Goal: Transaction & Acquisition: Download file/media

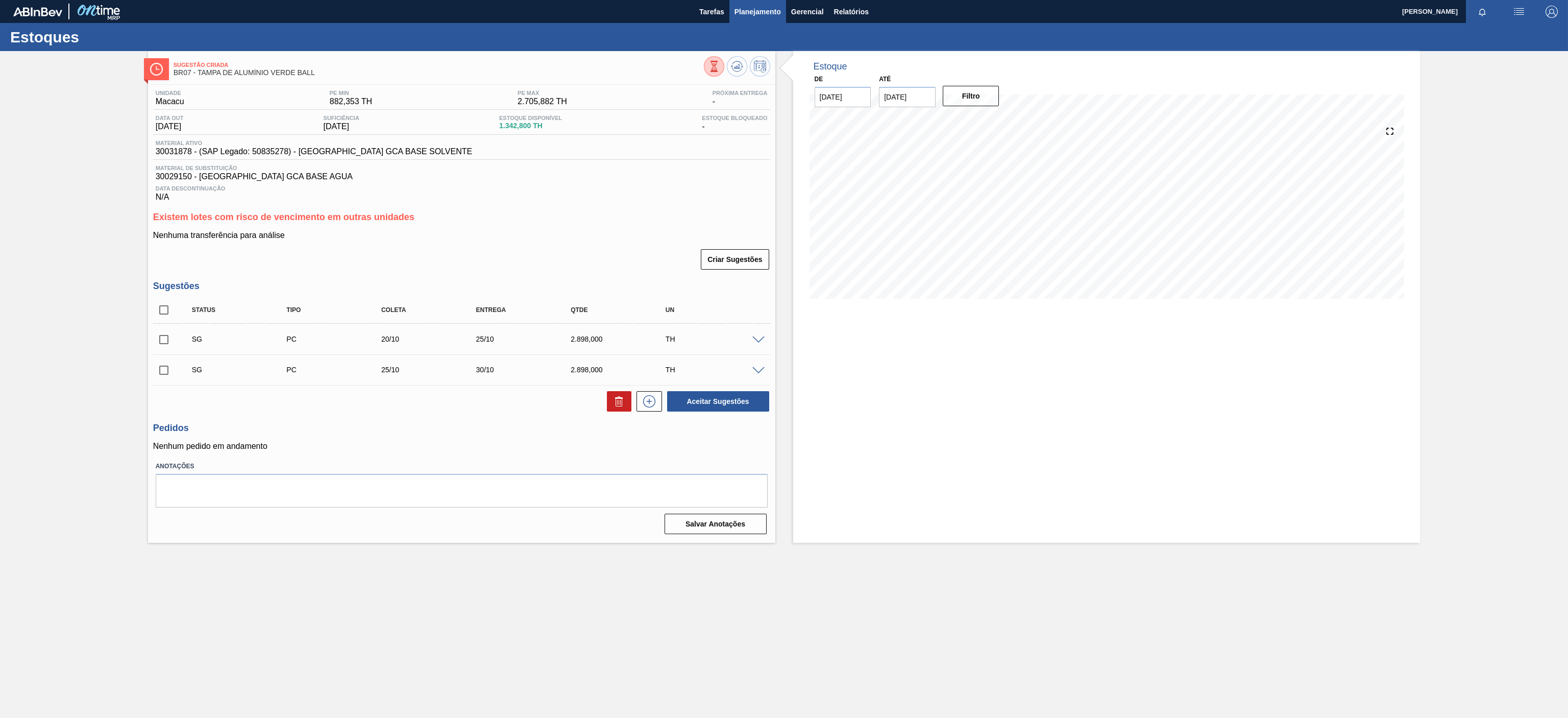
click at [755, 15] on span "Planejamento" at bounding box center [757, 12] width 47 height 13
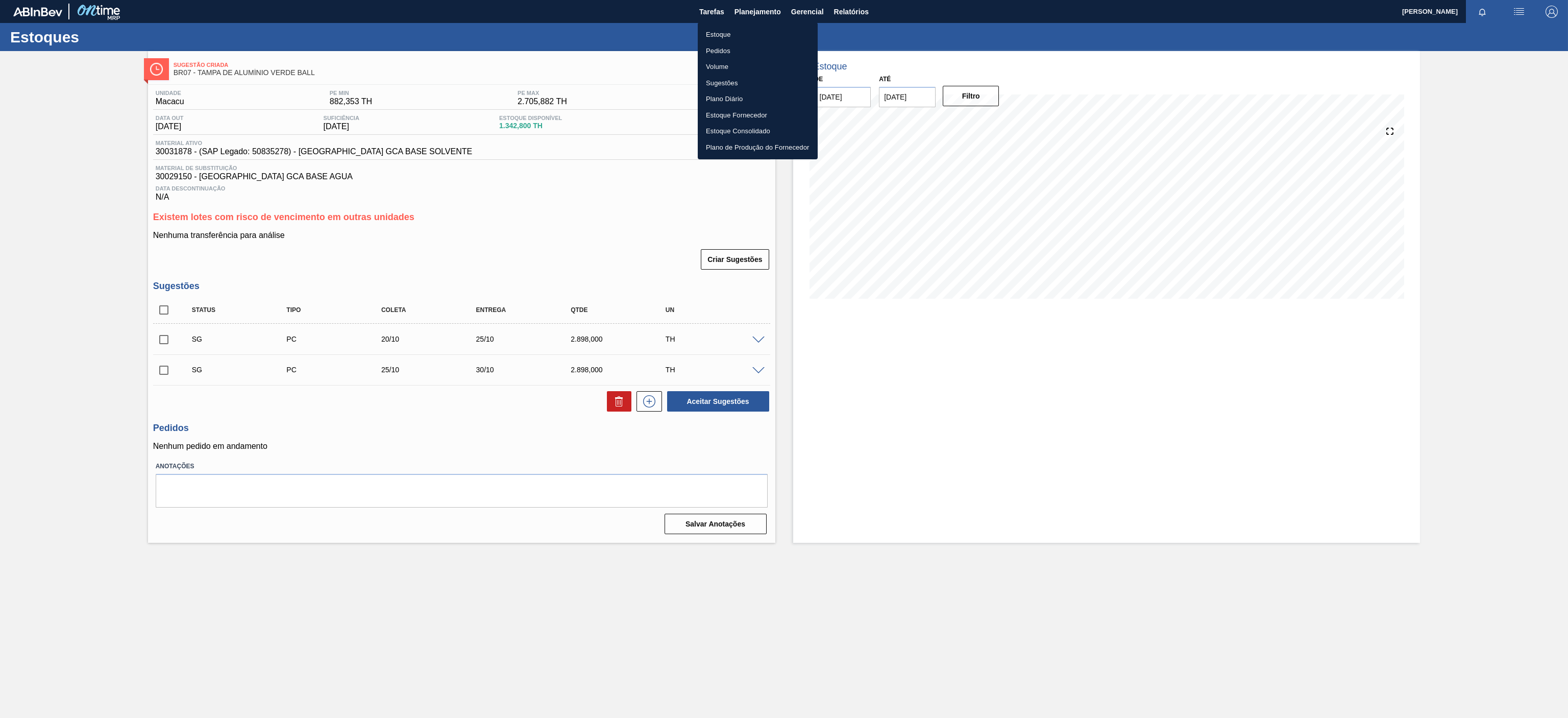
drag, startPoint x: 713, startPoint y: 33, endPoint x: 766, endPoint y: 26, distance: 53.5
click at [713, 36] on li "Estoque" at bounding box center [757, 34] width 120 height 16
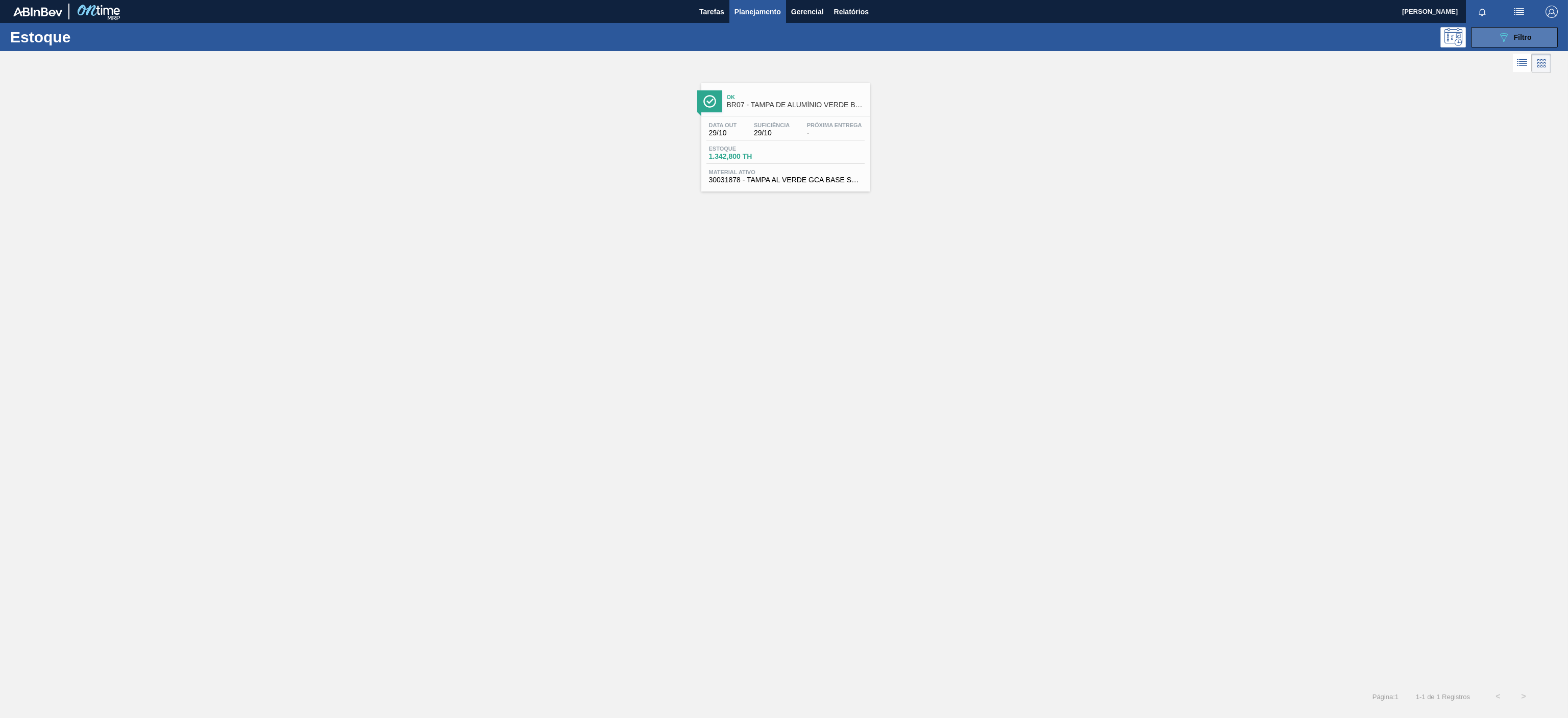
click at [1491, 38] on button "089F7B8B-B2A5-4AFE-B5C0-19BA573D28AC Filtro" at bounding box center [1514, 37] width 87 height 20
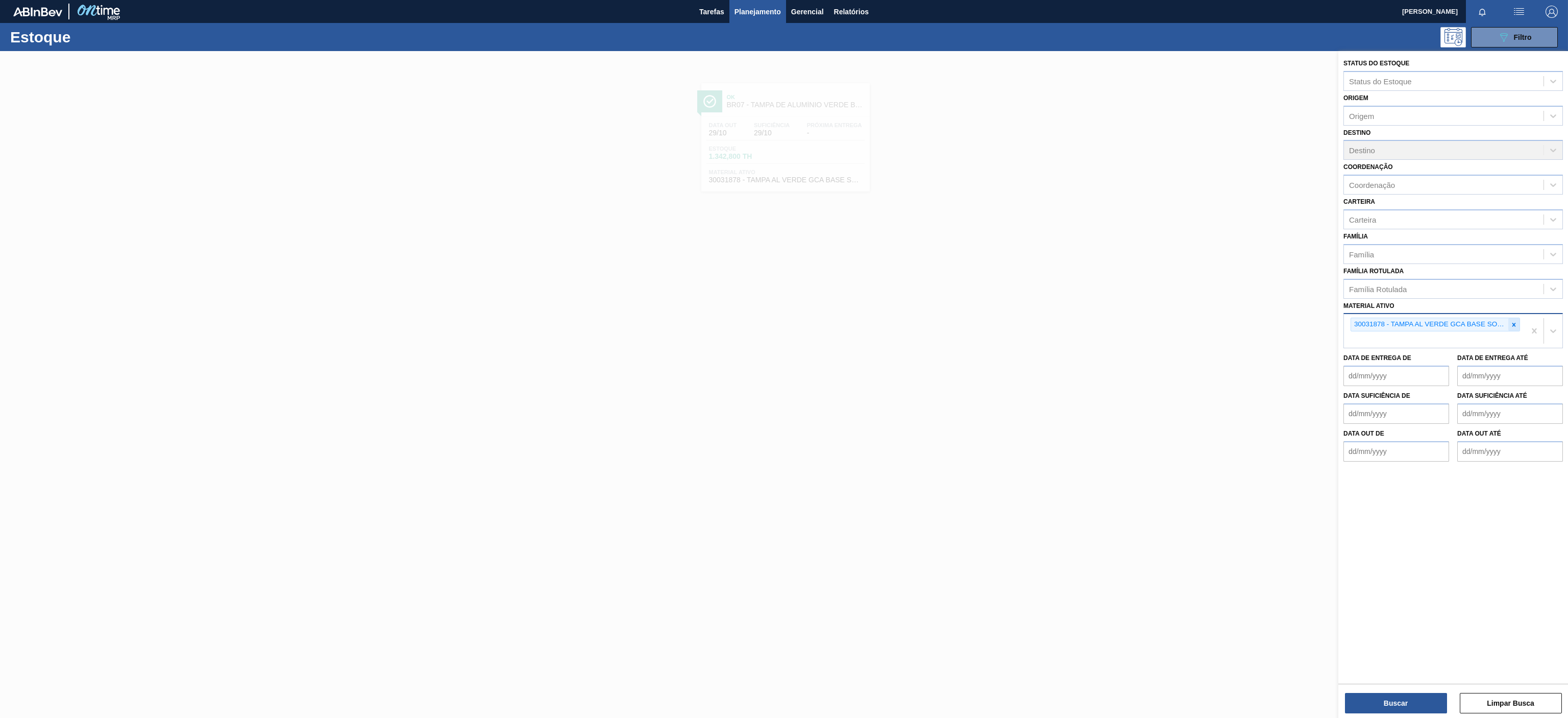
click at [1512, 328] on icon at bounding box center [1514, 325] width 7 height 7
paste ativo "30034310"
type ativo "30034310"
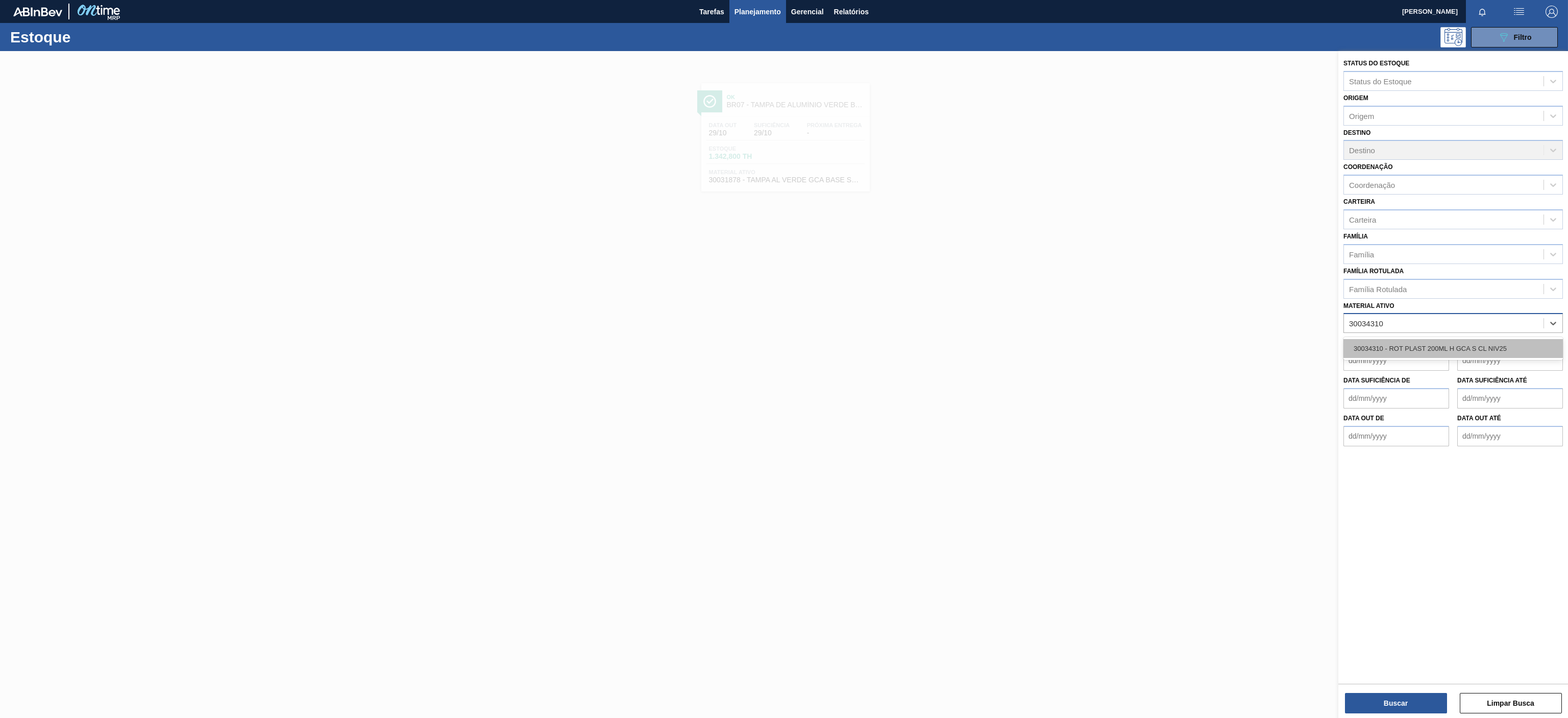
click at [1437, 356] on div "30034310 - ROT PLAST 200ML H GCA S CL NIV25" at bounding box center [1452, 348] width 219 height 19
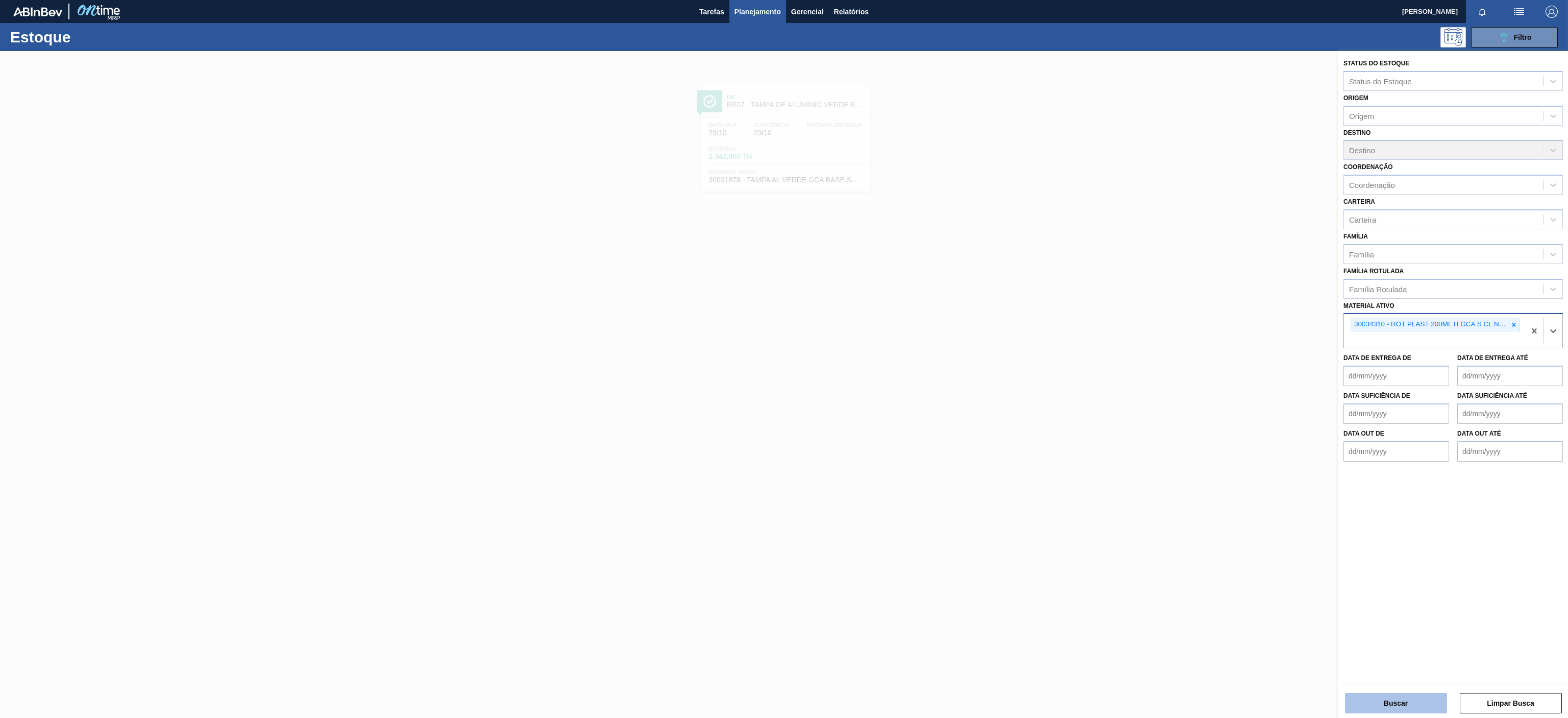
click at [1367, 706] on button "Buscar" at bounding box center [1395, 703] width 102 height 20
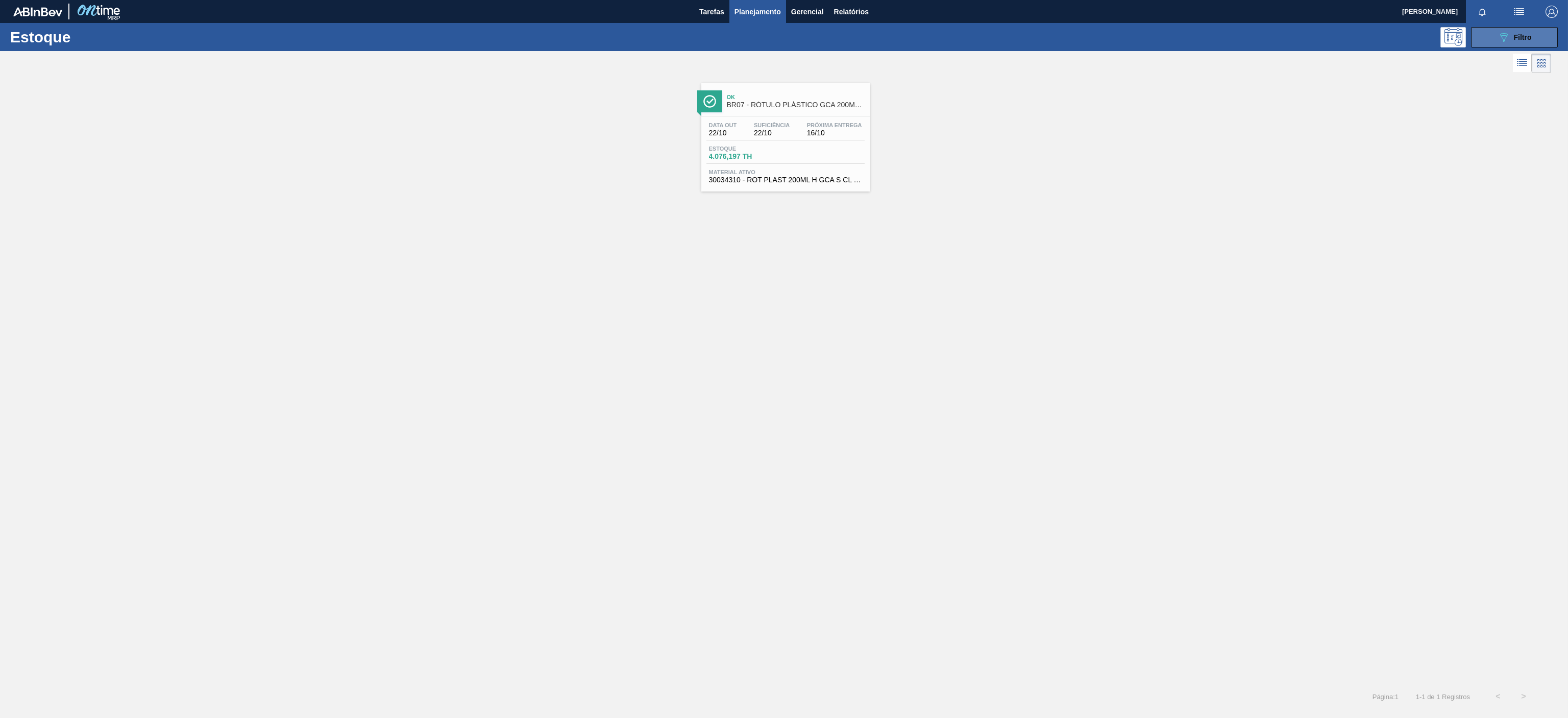
click at [1537, 32] on button "089F7B8B-B2A5-4AFE-B5C0-19BA573D28AC Filtro" at bounding box center [1514, 37] width 87 height 20
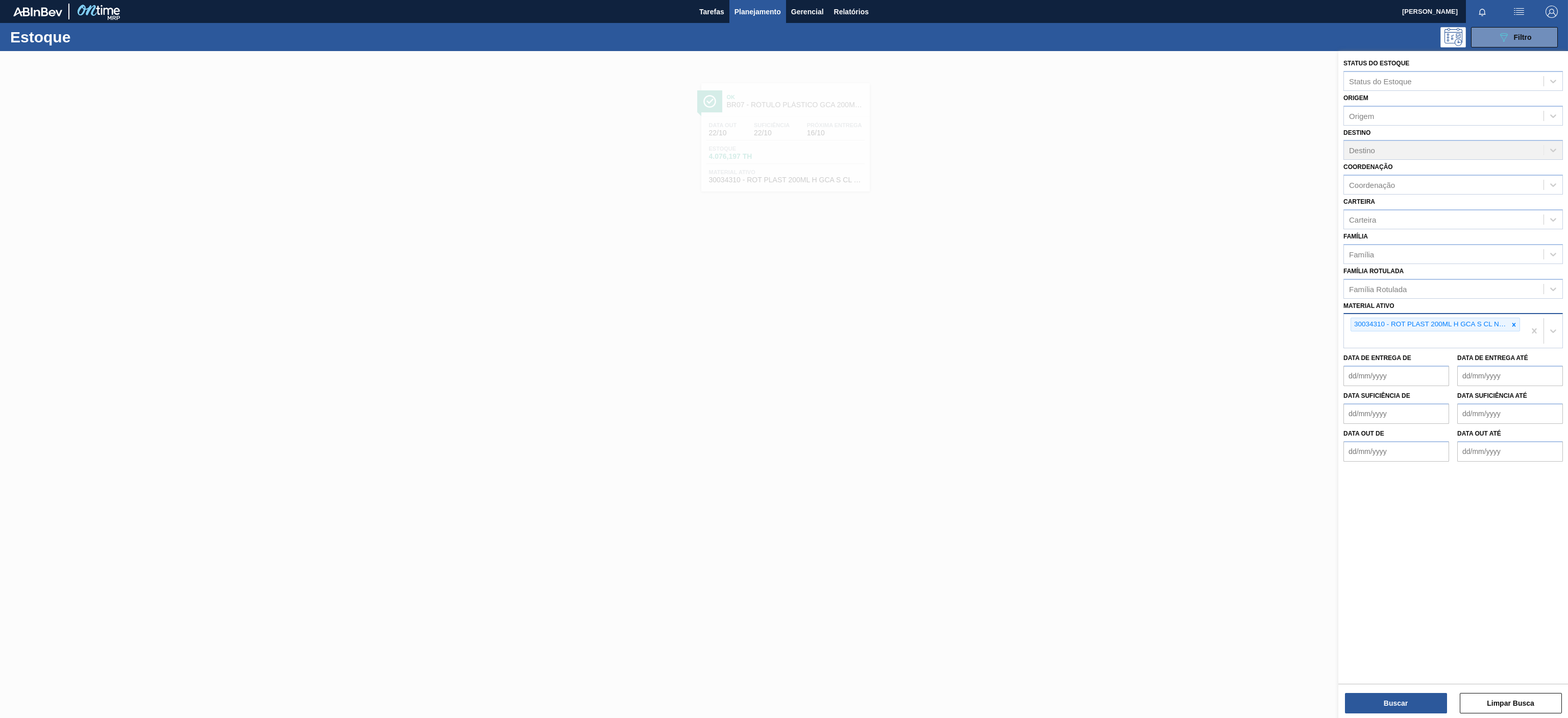
click at [1512, 326] on icon at bounding box center [1514, 325] width 7 height 7
paste ativo "30004536"
type ativo "30004536"
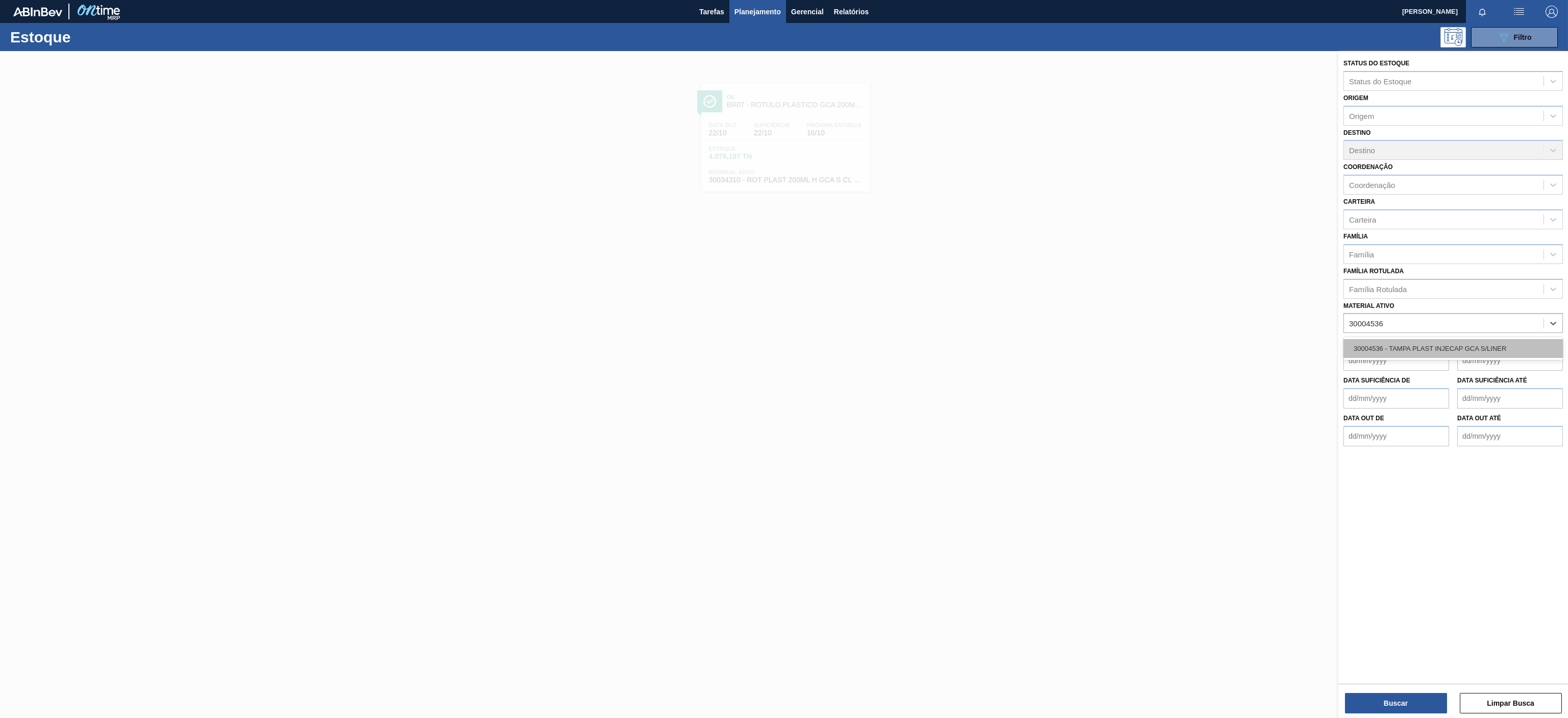
click at [1401, 352] on div "30004536 - TAMPA PLAST INJECAP GCA S/LINER" at bounding box center [1452, 348] width 219 height 19
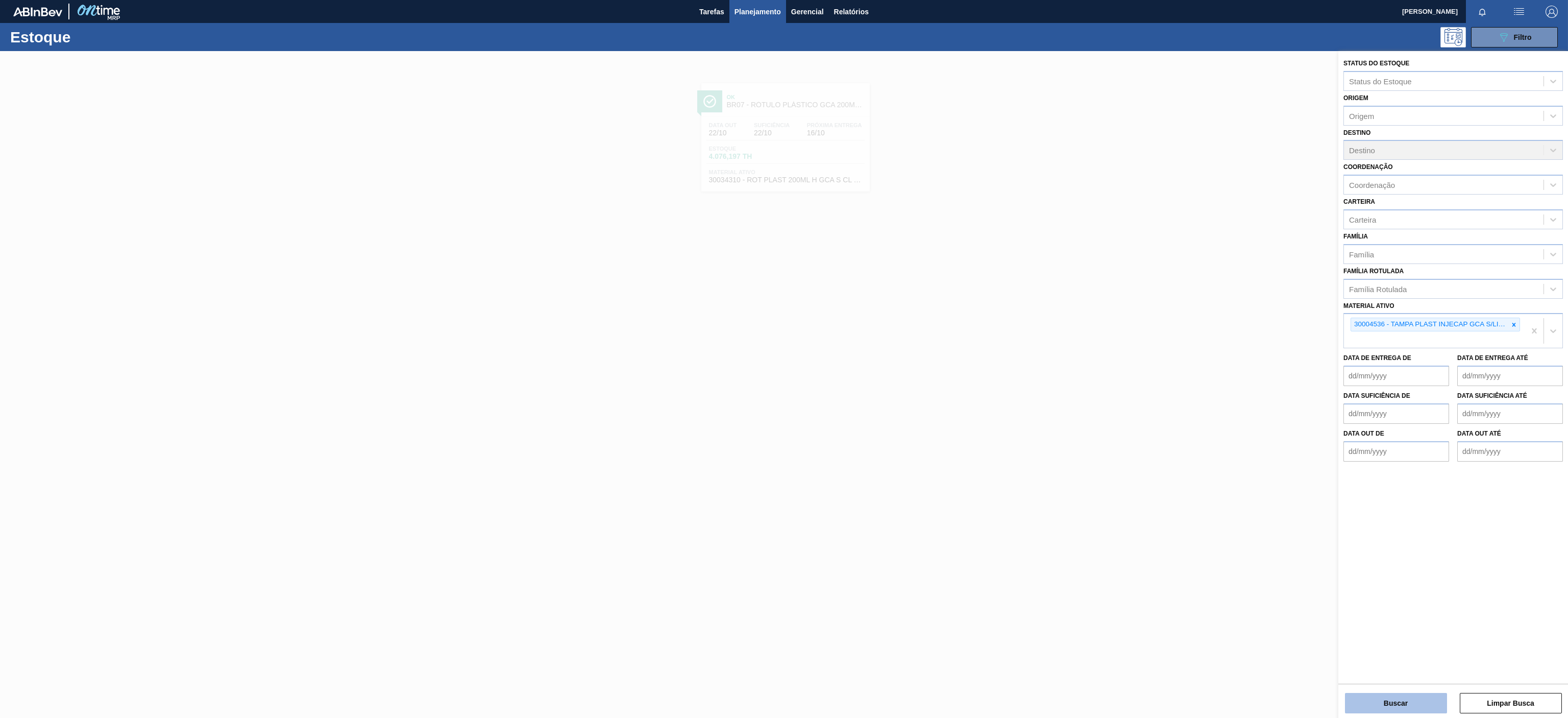
click at [1373, 710] on button "Buscar" at bounding box center [1395, 703] width 102 height 20
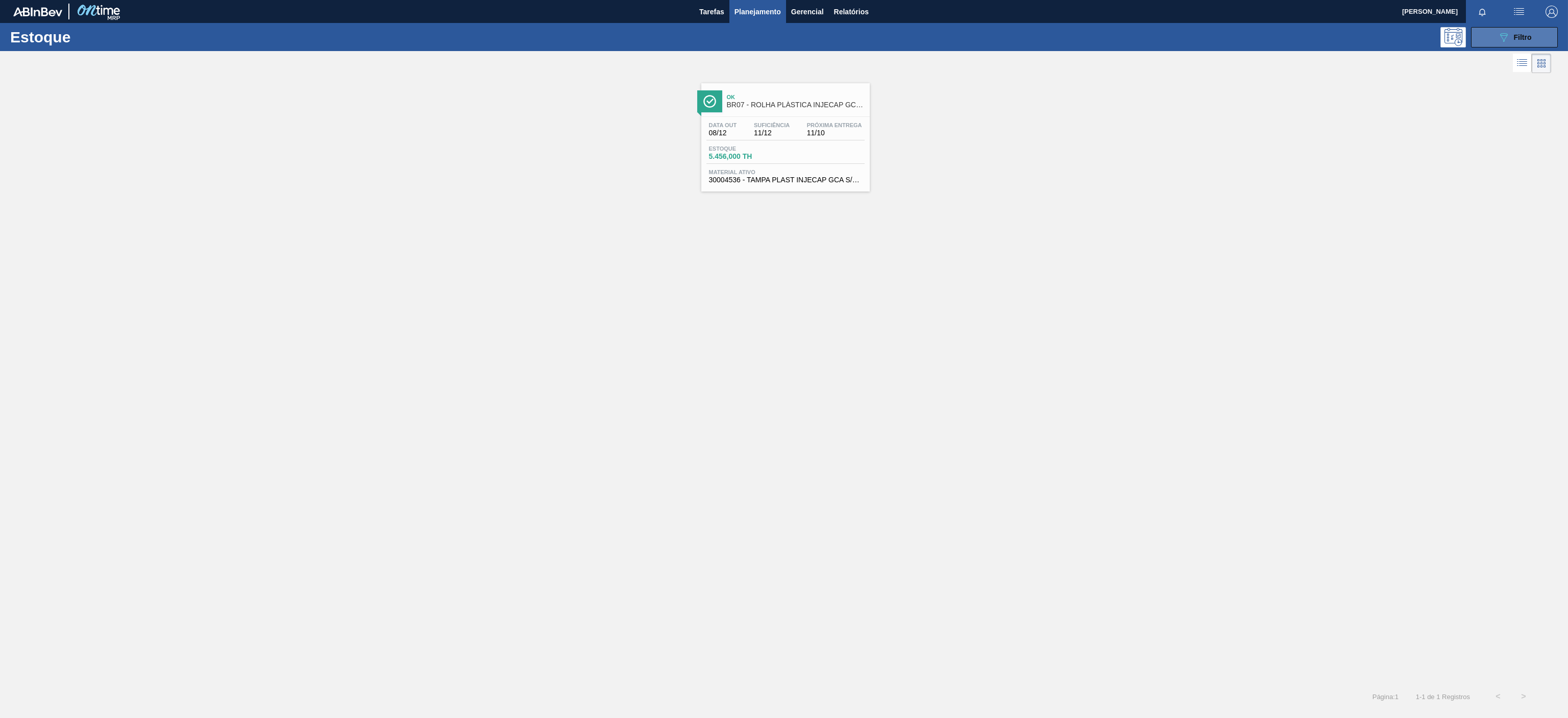
click at [1523, 30] on button "089F7B8B-B2A5-4AFE-B5C0-19BA573D28AC Filtro" at bounding box center [1514, 37] width 87 height 20
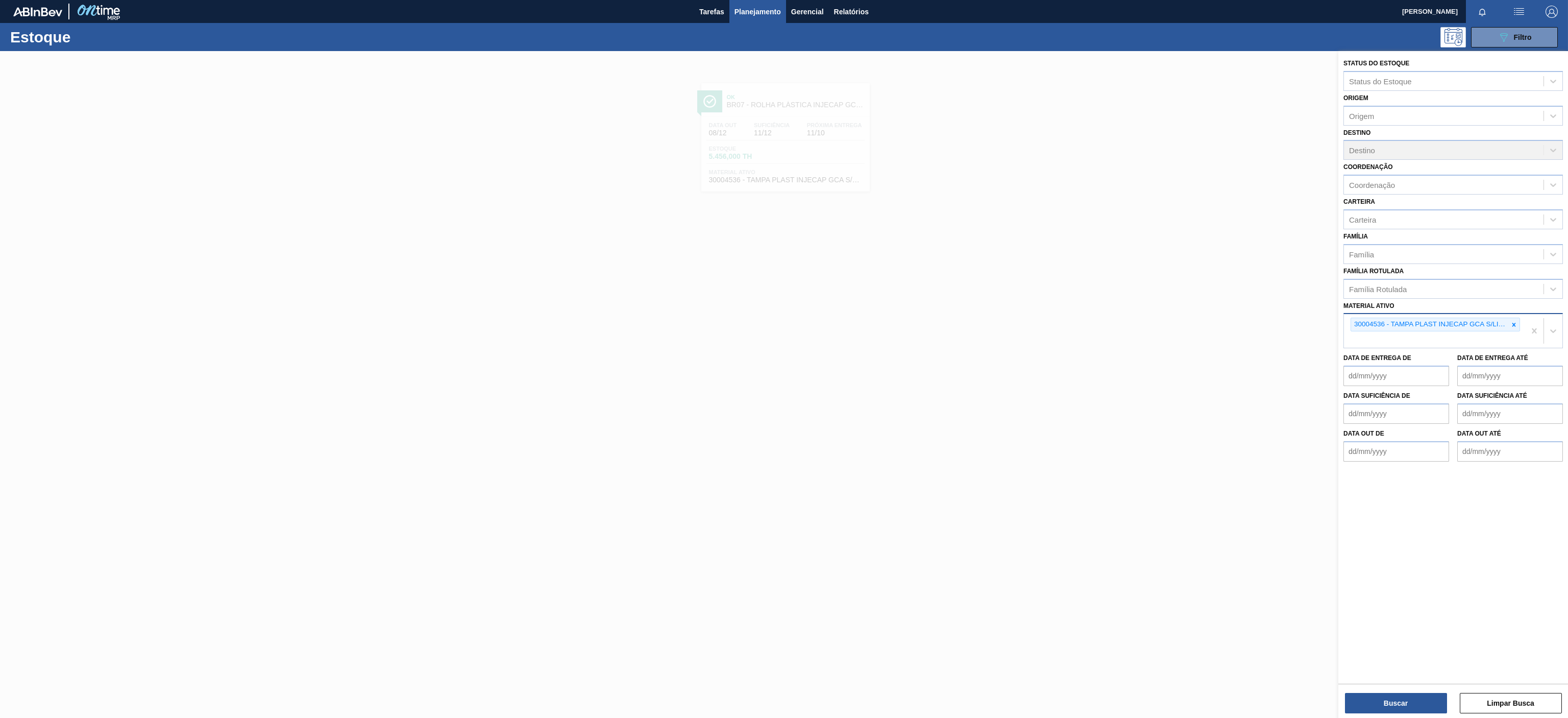
click at [1514, 330] on div at bounding box center [1514, 325] width 11 height 13
paste ativo "30034325"
type ativo "30034325"
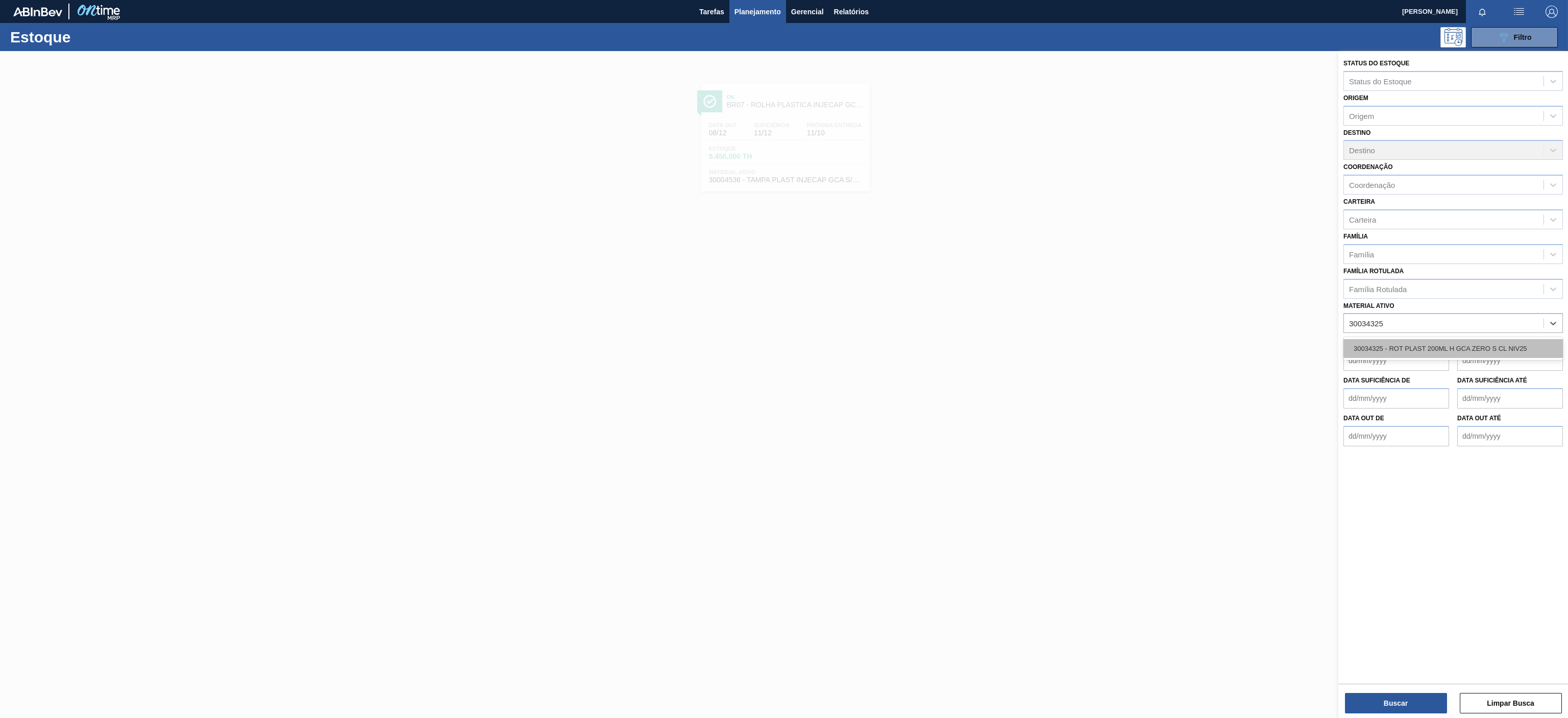
click at [1461, 353] on div "30034325 - ROT PLAST 200ML H GCA ZERO S CL NIV25" at bounding box center [1452, 348] width 219 height 19
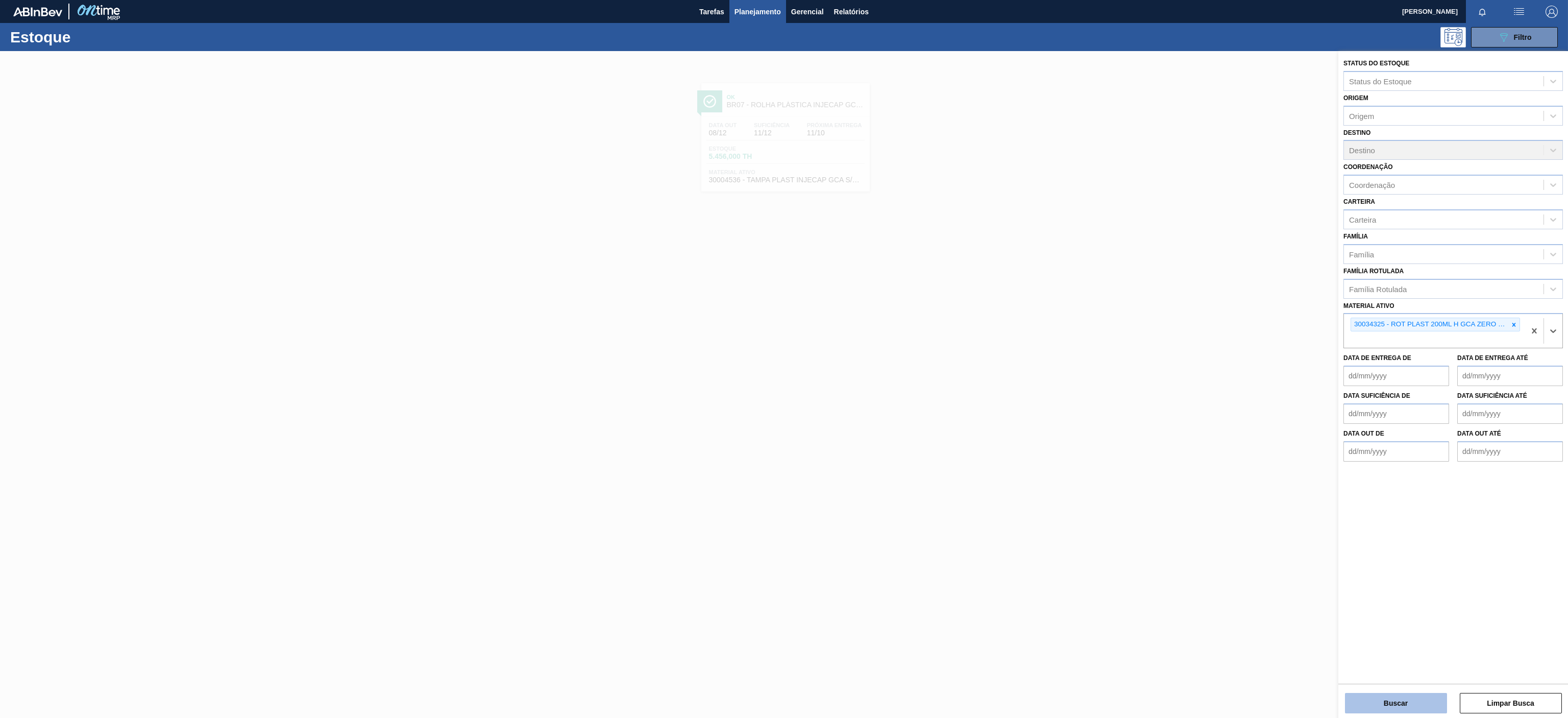
click at [1375, 700] on button "Buscar" at bounding box center [1395, 703] width 102 height 20
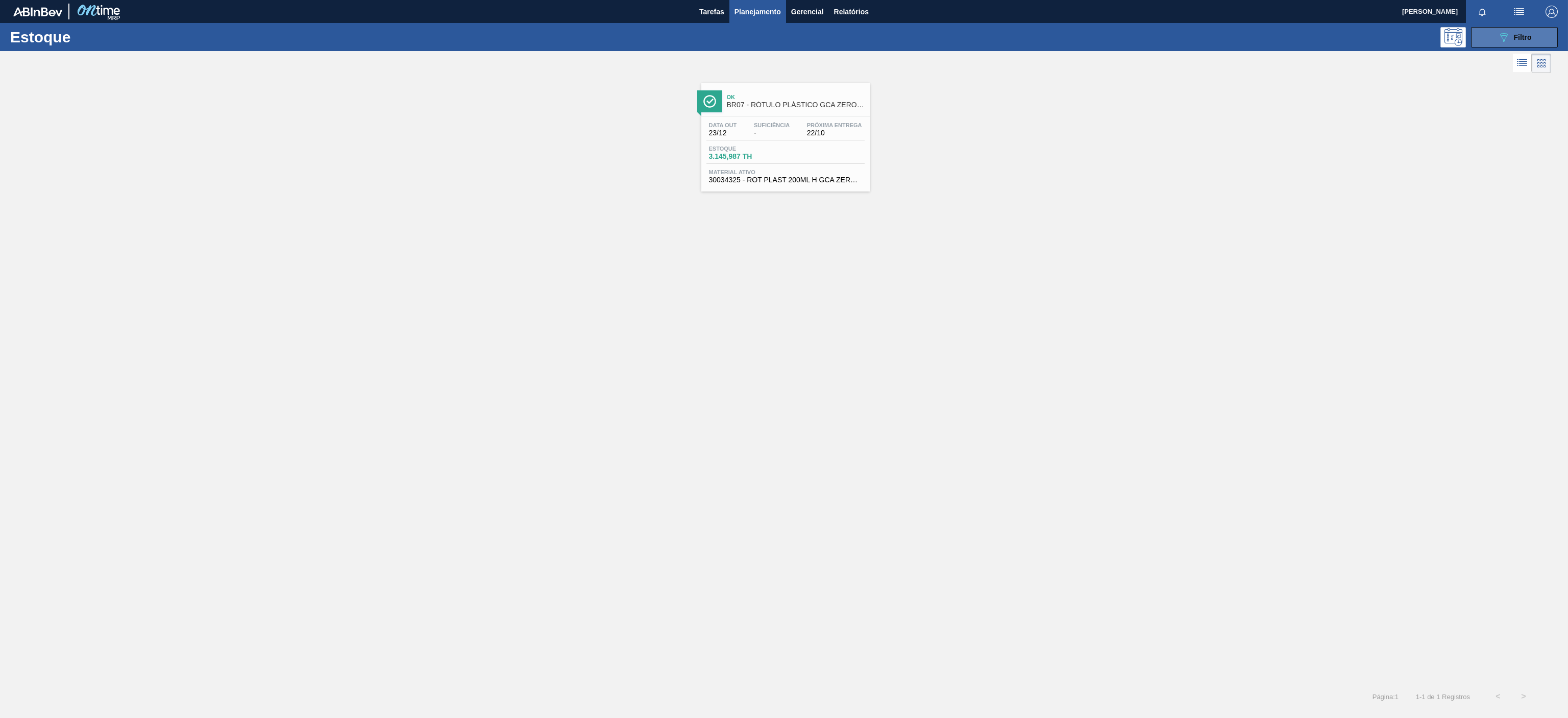
click at [1501, 36] on icon "089F7B8B-B2A5-4AFE-B5C0-19BA573D28AC" at bounding box center [1503, 38] width 13 height 13
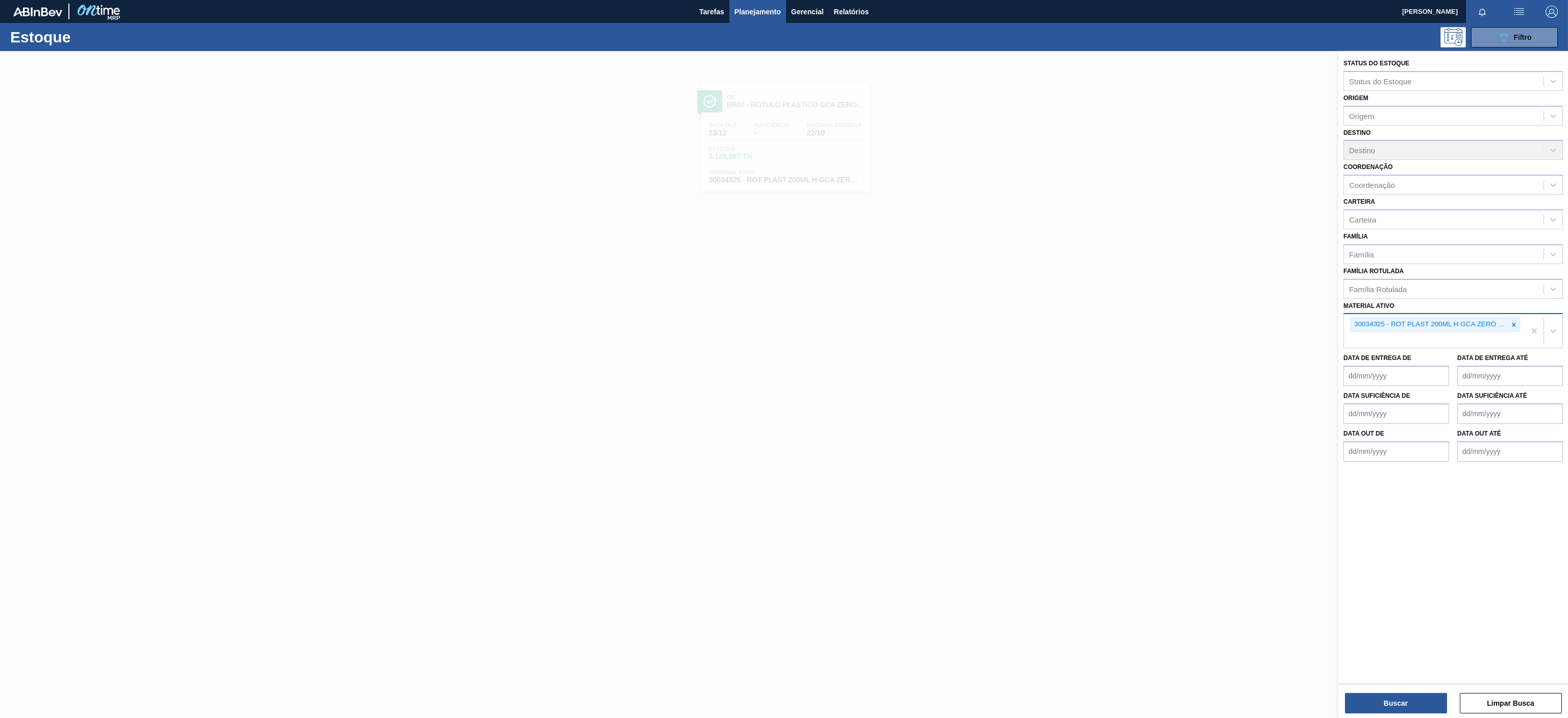
click at [1499, 328] on div "30034325 - ROT PLAST 200ML H GCA ZERO S CL NIV25" at bounding box center [1430, 325] width 157 height 13
click at [1514, 323] on div at bounding box center [1514, 325] width 11 height 13
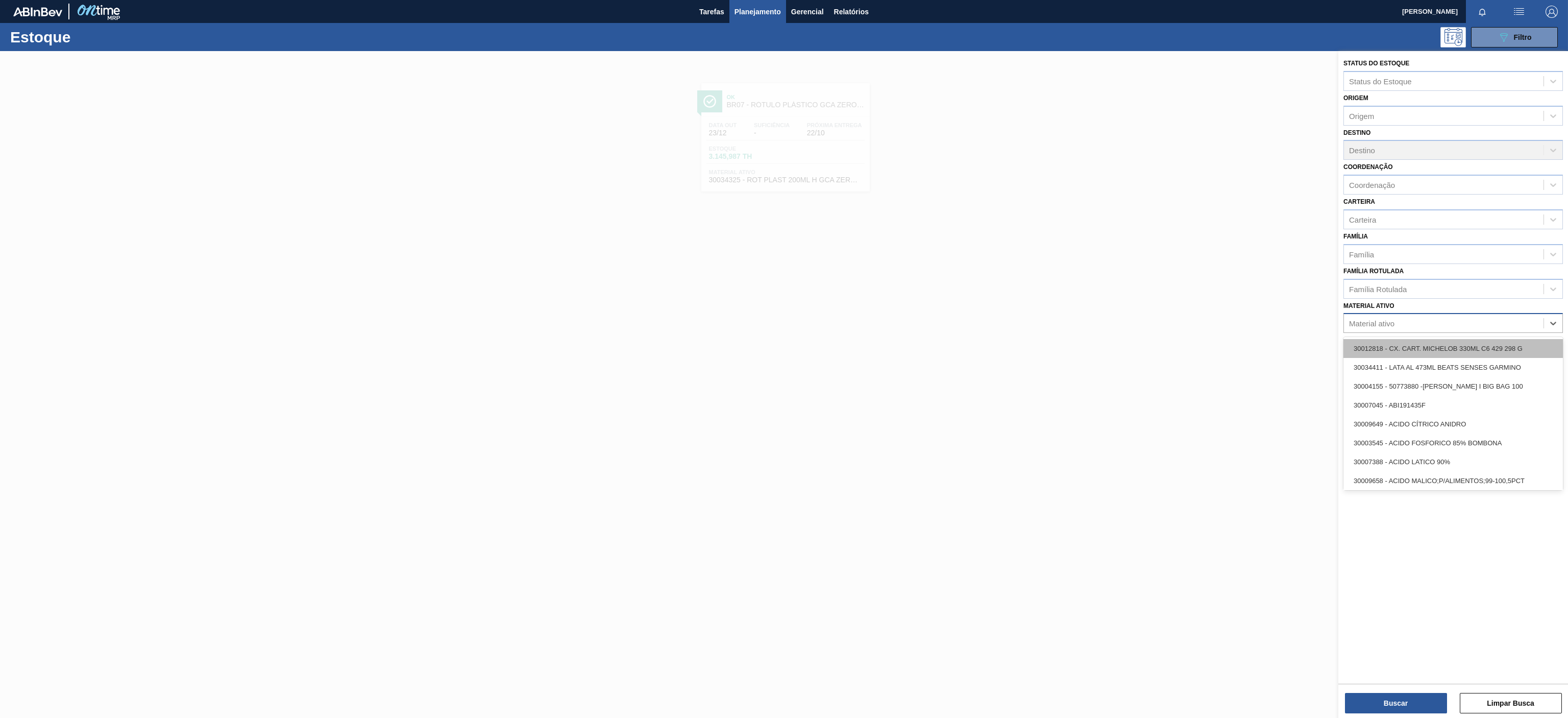
paste ativo "30002876"
type ativo "30002876"
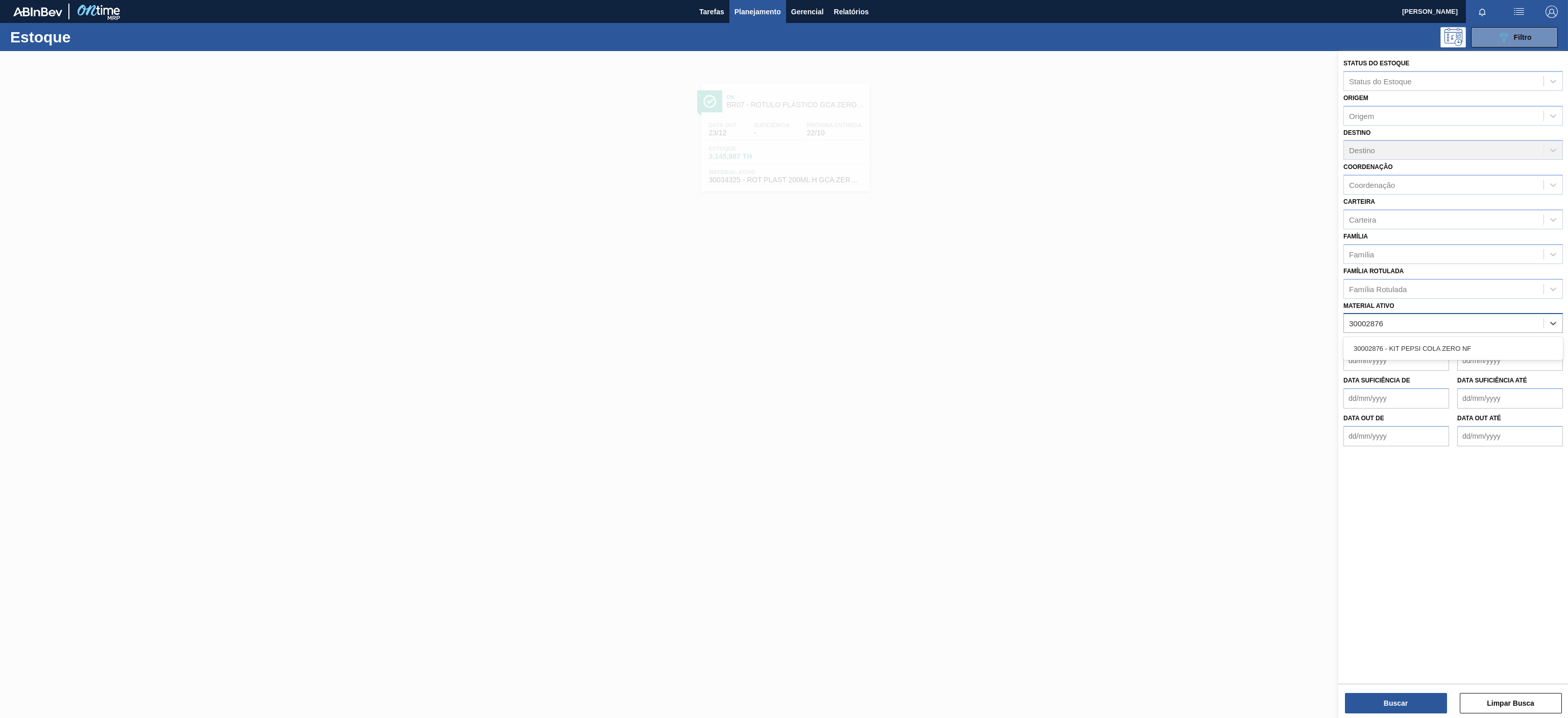
click at [1453, 350] on div "30002876 - KIT PEPSI COLA ZERO NF" at bounding box center [1452, 348] width 219 height 19
click at [1418, 710] on button "Buscar" at bounding box center [1395, 703] width 102 height 20
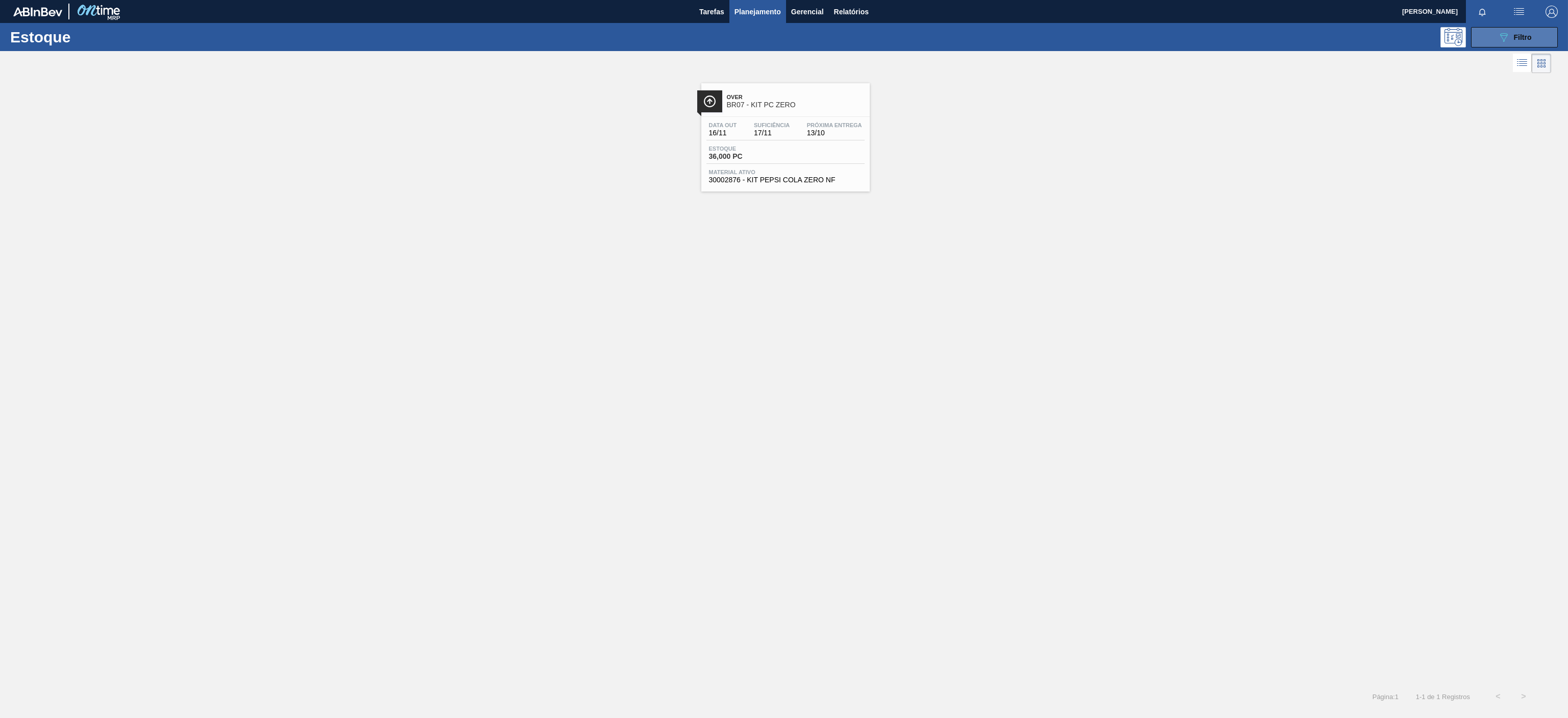
click at [1510, 33] on div "089F7B8B-B2A5-4AFE-B5C0-19BA573D28AC Filtro" at bounding box center [1514, 38] width 34 height 13
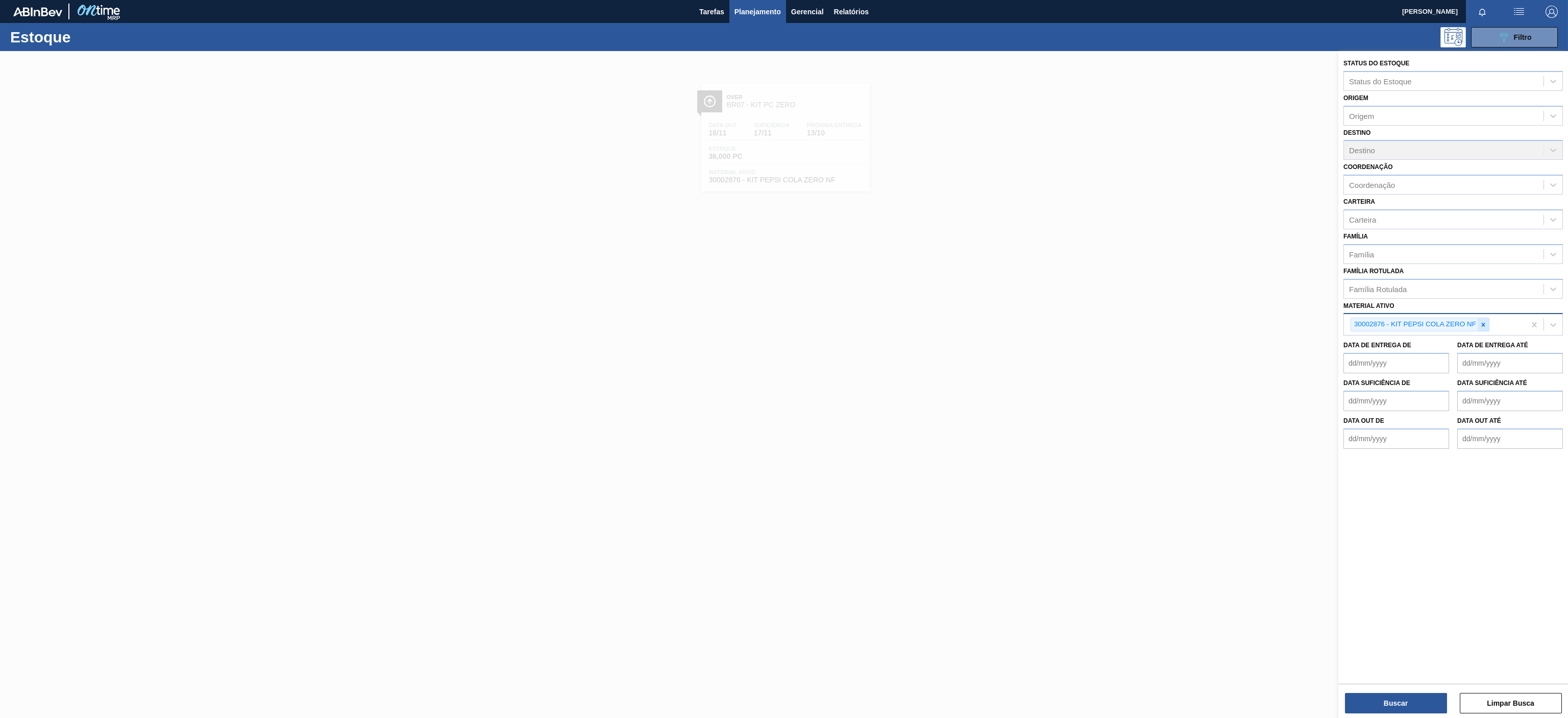
click at [1480, 323] on icon at bounding box center [1483, 325] width 7 height 7
paste ativo "30030718"
type ativo "30030718"
click at [1405, 352] on div "30030718 - FILME CONTR 390X60 PC BLACK 350ML NIV24" at bounding box center [1452, 348] width 219 height 19
click at [1376, 702] on button "Buscar" at bounding box center [1395, 703] width 102 height 20
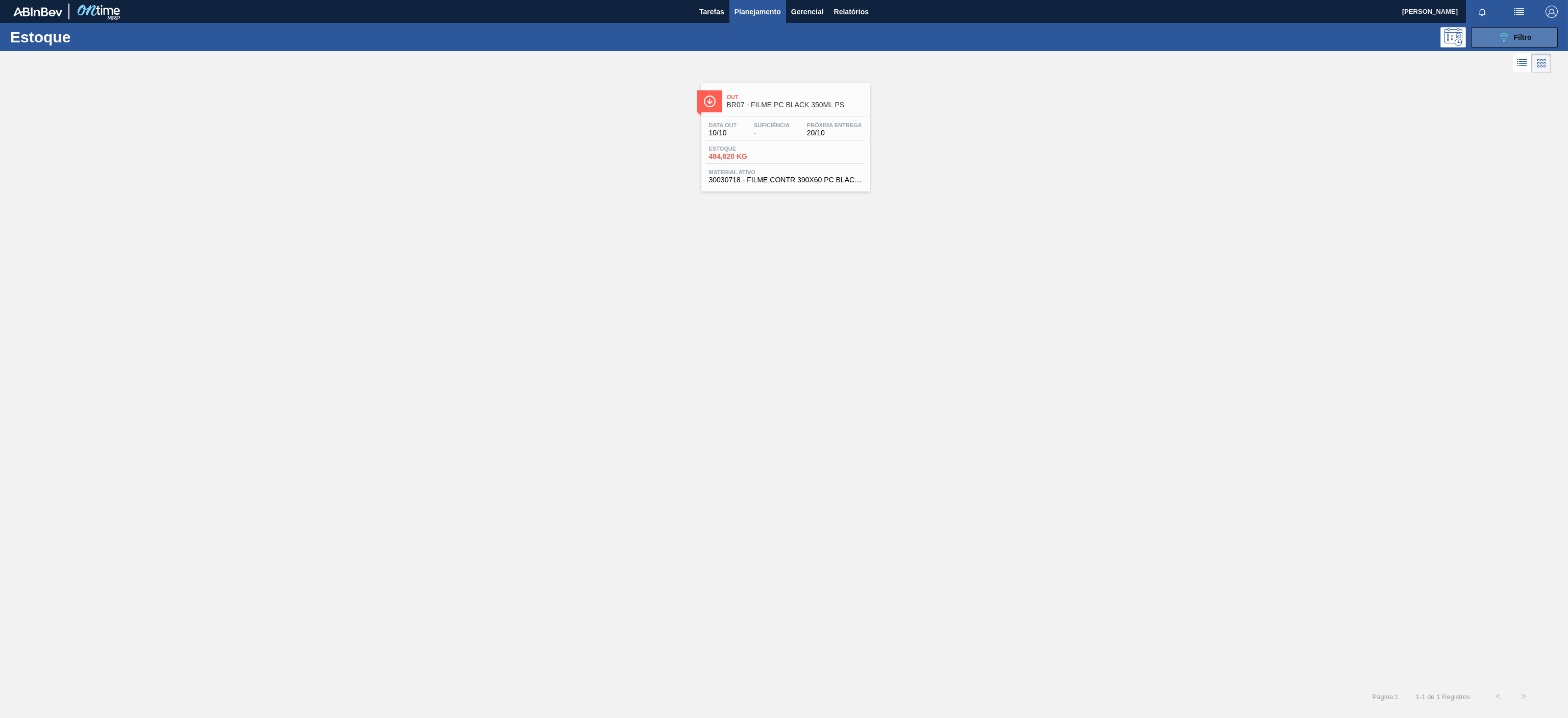
click at [1527, 31] on div "089F7B8B-B2A5-4AFE-B5C0-19BA573D28AC Filtro" at bounding box center [1514, 38] width 34 height 13
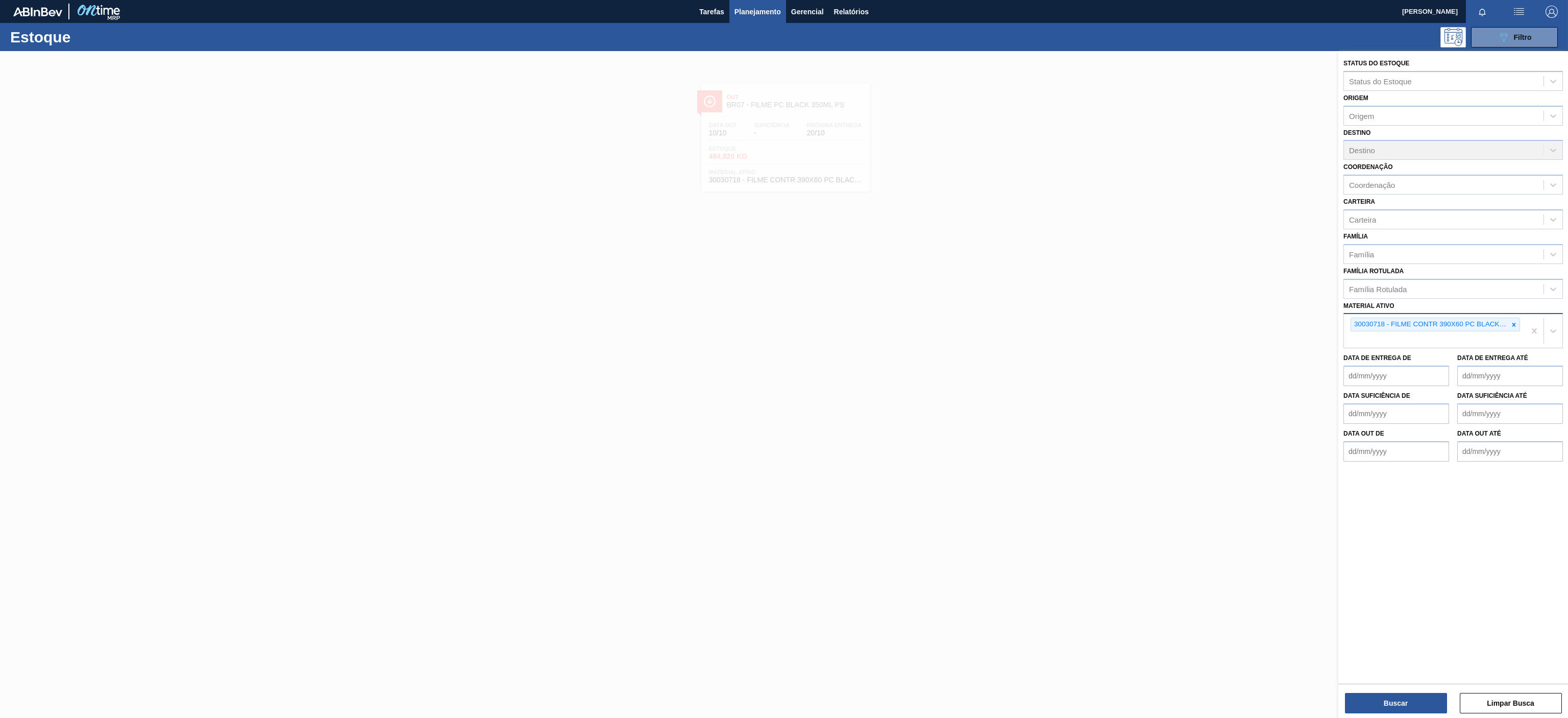
click at [1510, 327] on icon at bounding box center [1514, 325] width 7 height 7
paste ativo "30030680"
type ativo "30030680"
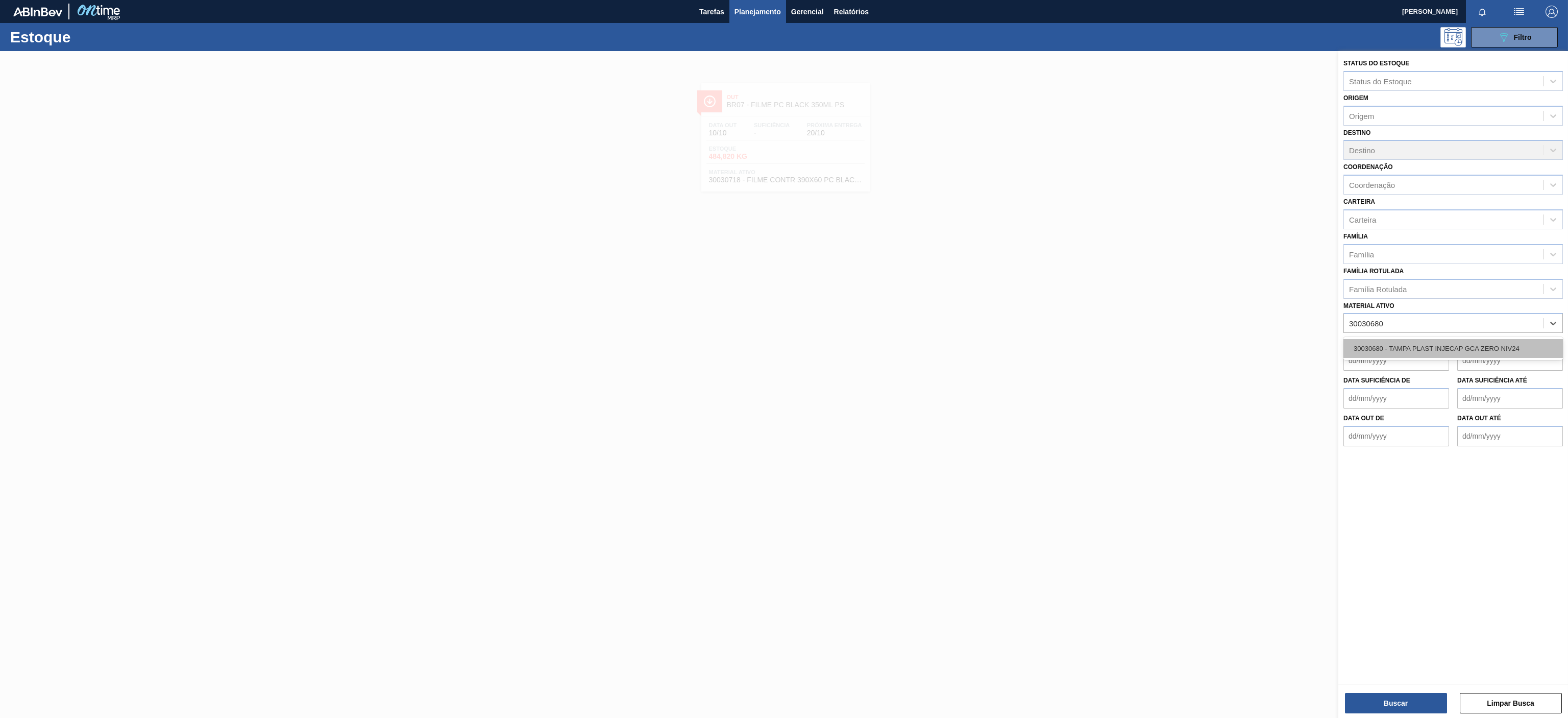
click at [1439, 351] on div "30030680 - TAMPA PLAST INJECAP GCA ZERO NIV24" at bounding box center [1452, 348] width 219 height 19
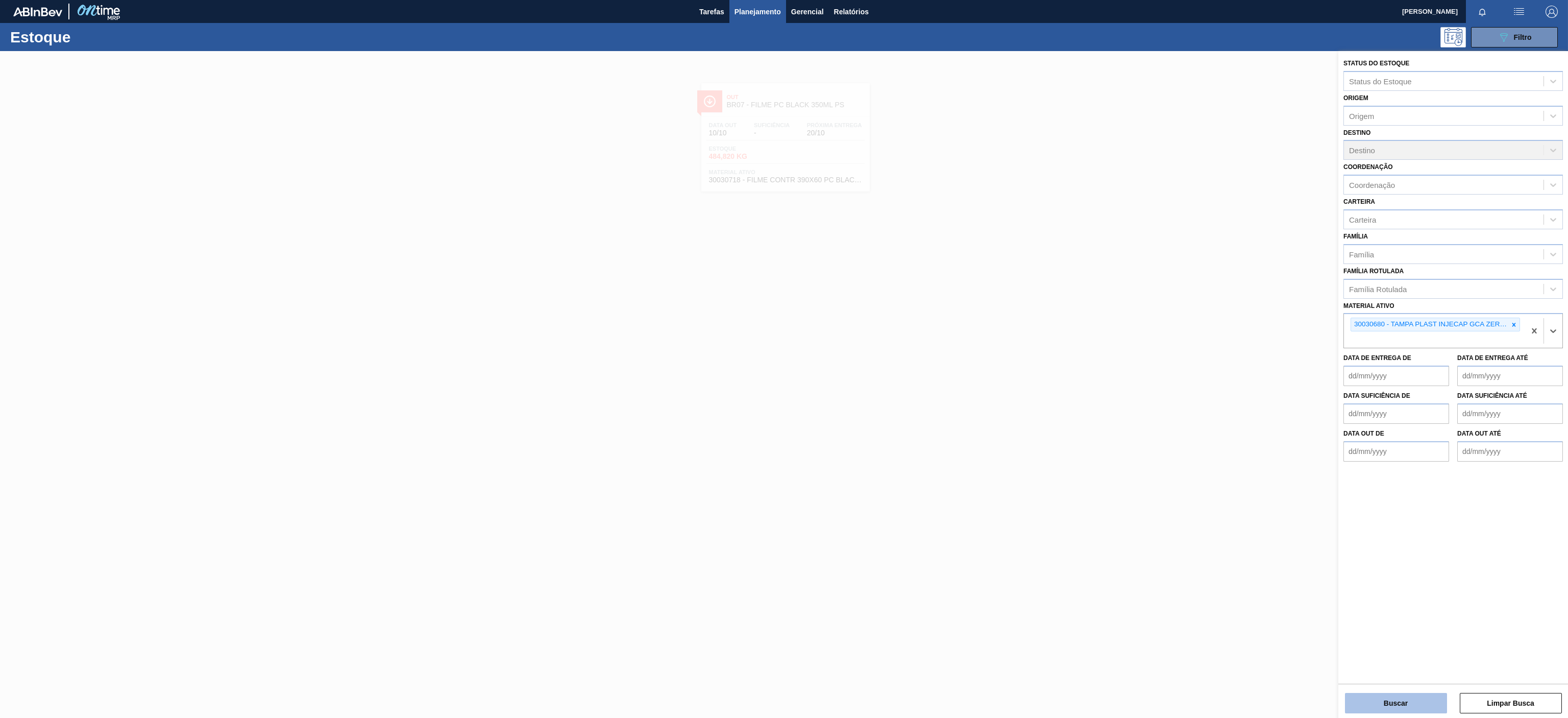
click at [1400, 698] on button "Buscar" at bounding box center [1395, 703] width 102 height 20
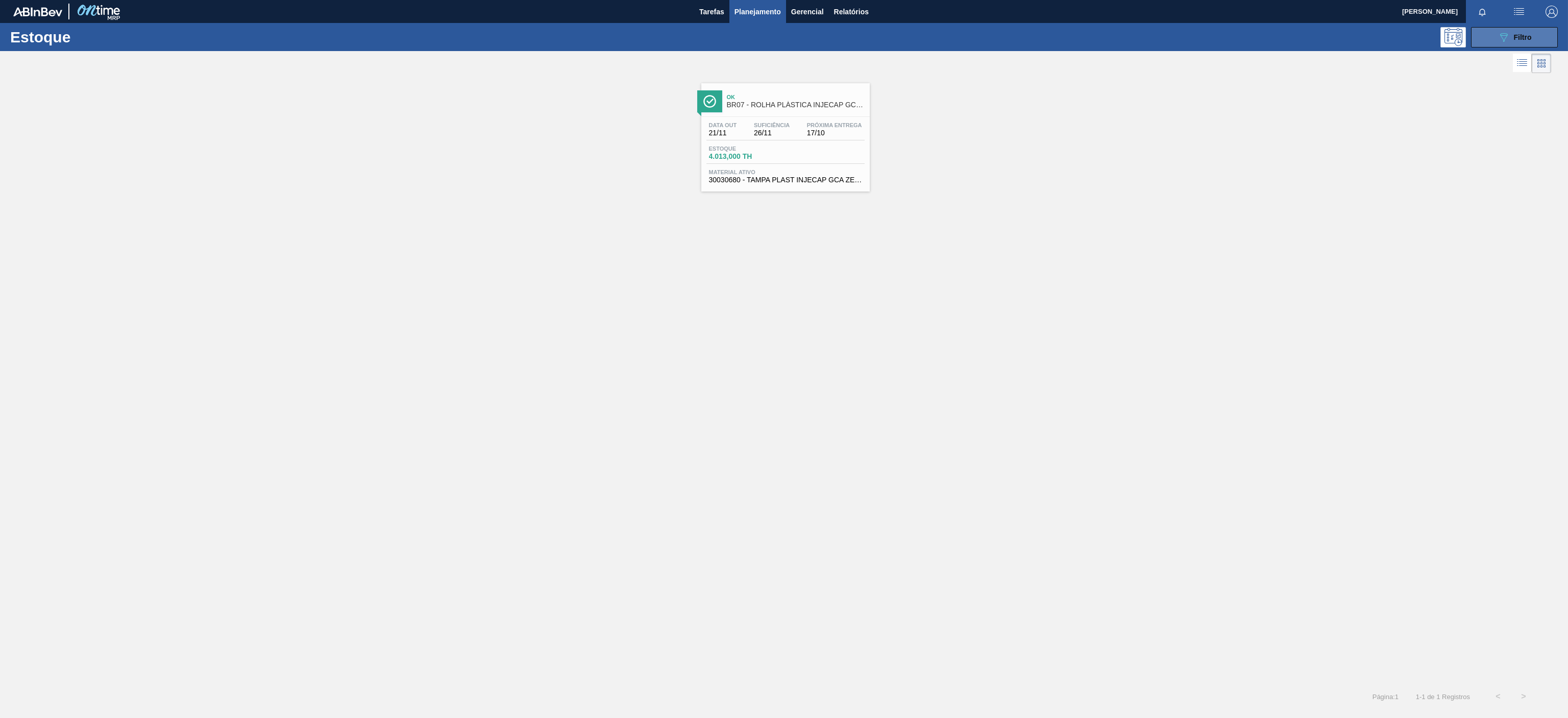
click at [1490, 44] on button "089F7B8B-B2A5-4AFE-B5C0-19BA573D28AC Filtro" at bounding box center [1514, 37] width 87 height 20
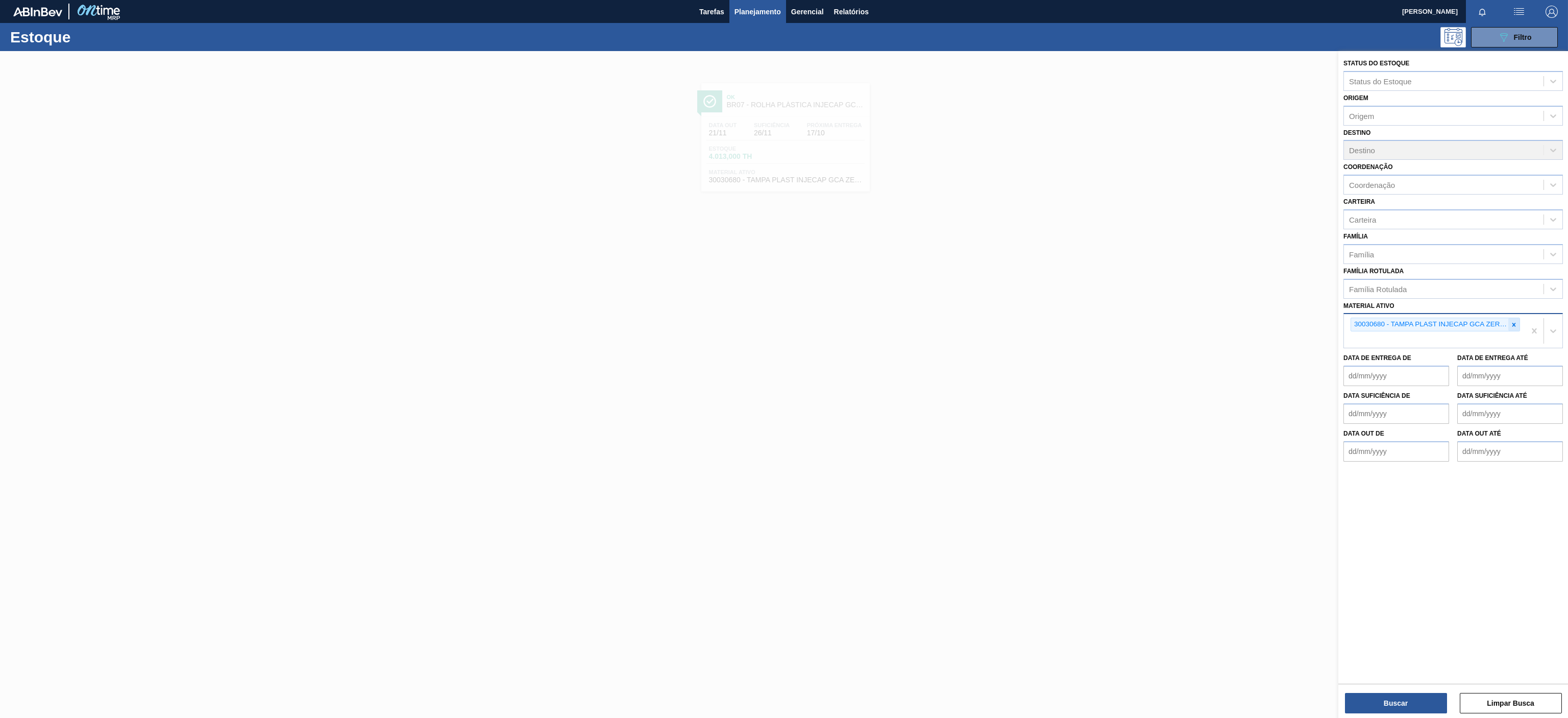
click at [1516, 325] on div at bounding box center [1514, 325] width 11 height 13
paste ativo "30031878"
type ativo "30031878"
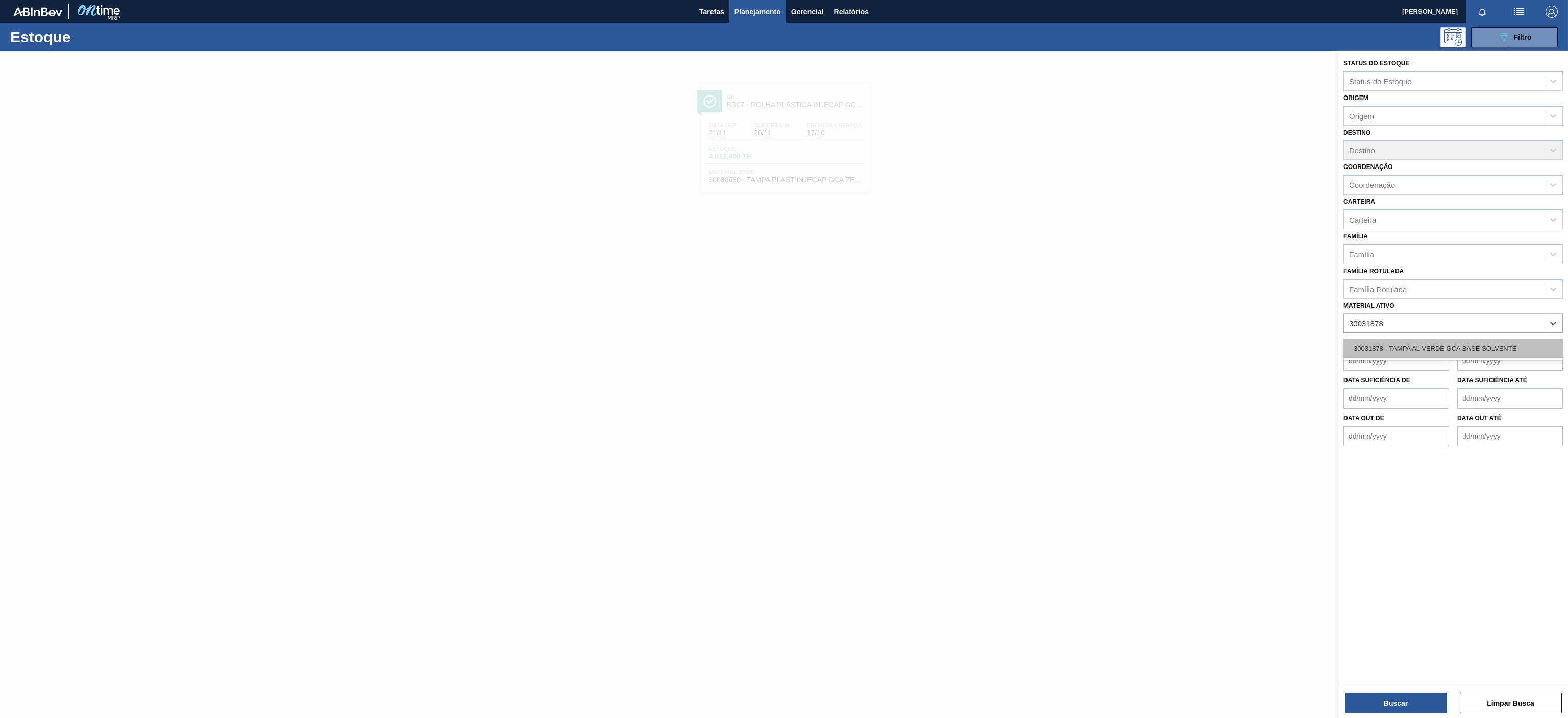
click at [1455, 348] on div "30031878 - TAMPA AL VERDE GCA BASE SOLVENTE" at bounding box center [1452, 348] width 219 height 19
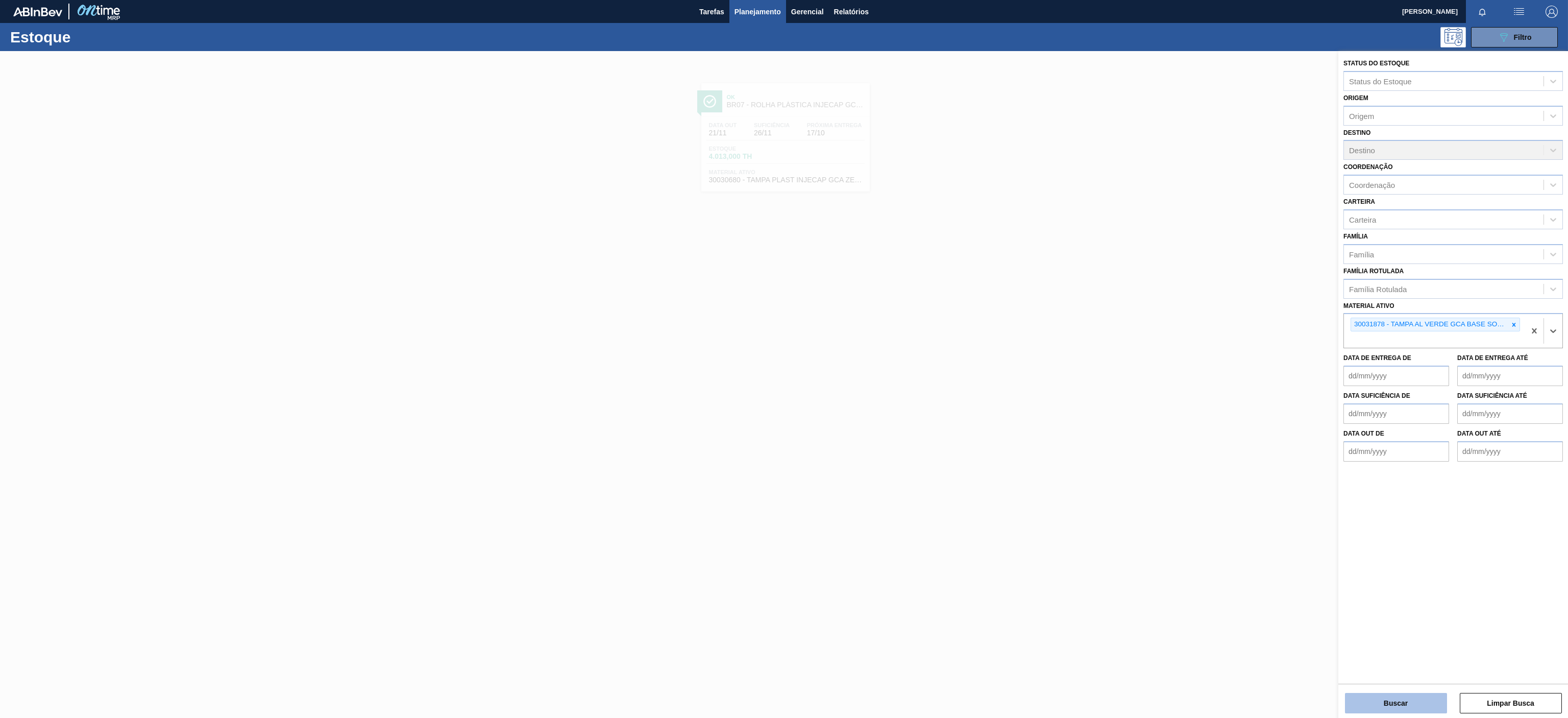
click at [1391, 702] on button "Buscar" at bounding box center [1395, 703] width 102 height 20
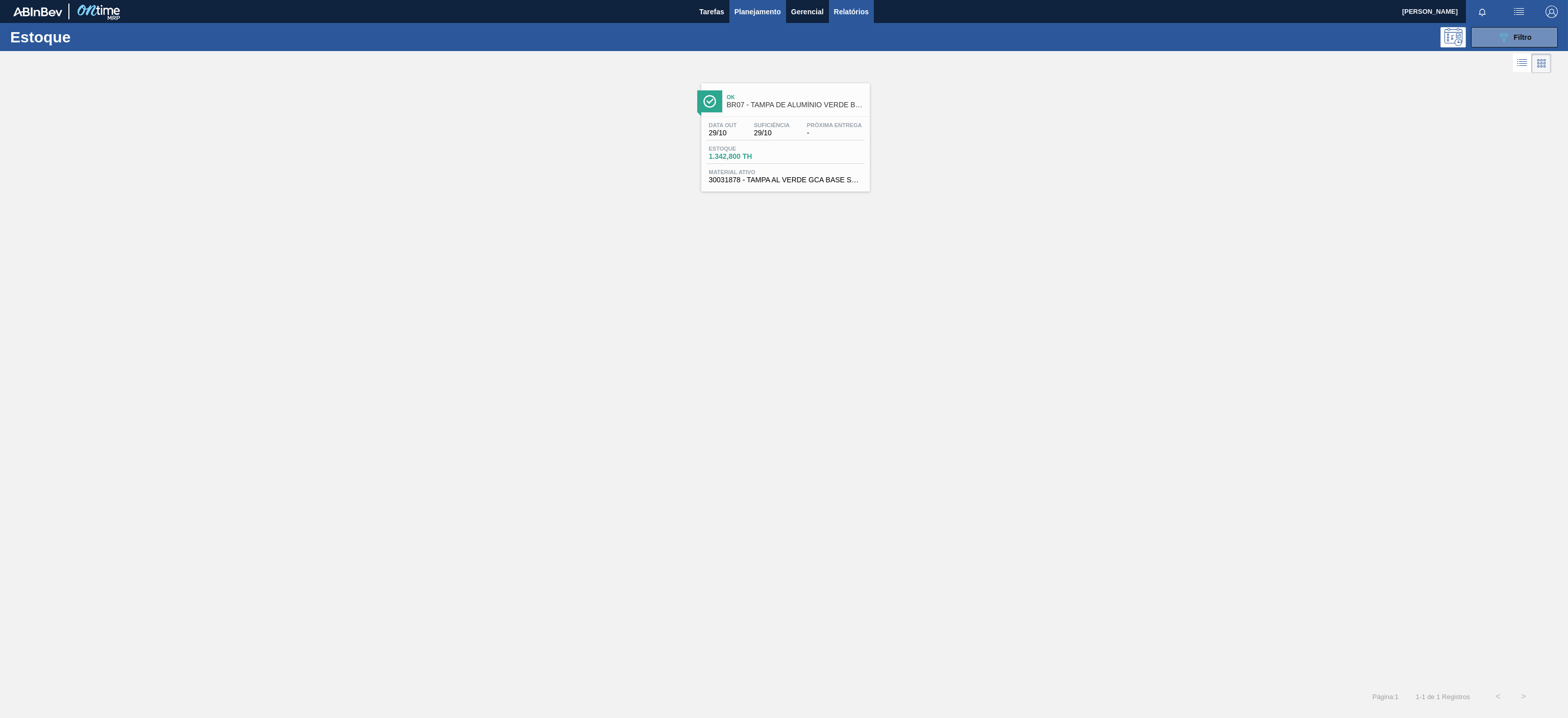
click at [860, 18] on button "Relatórios" at bounding box center [851, 11] width 45 height 23
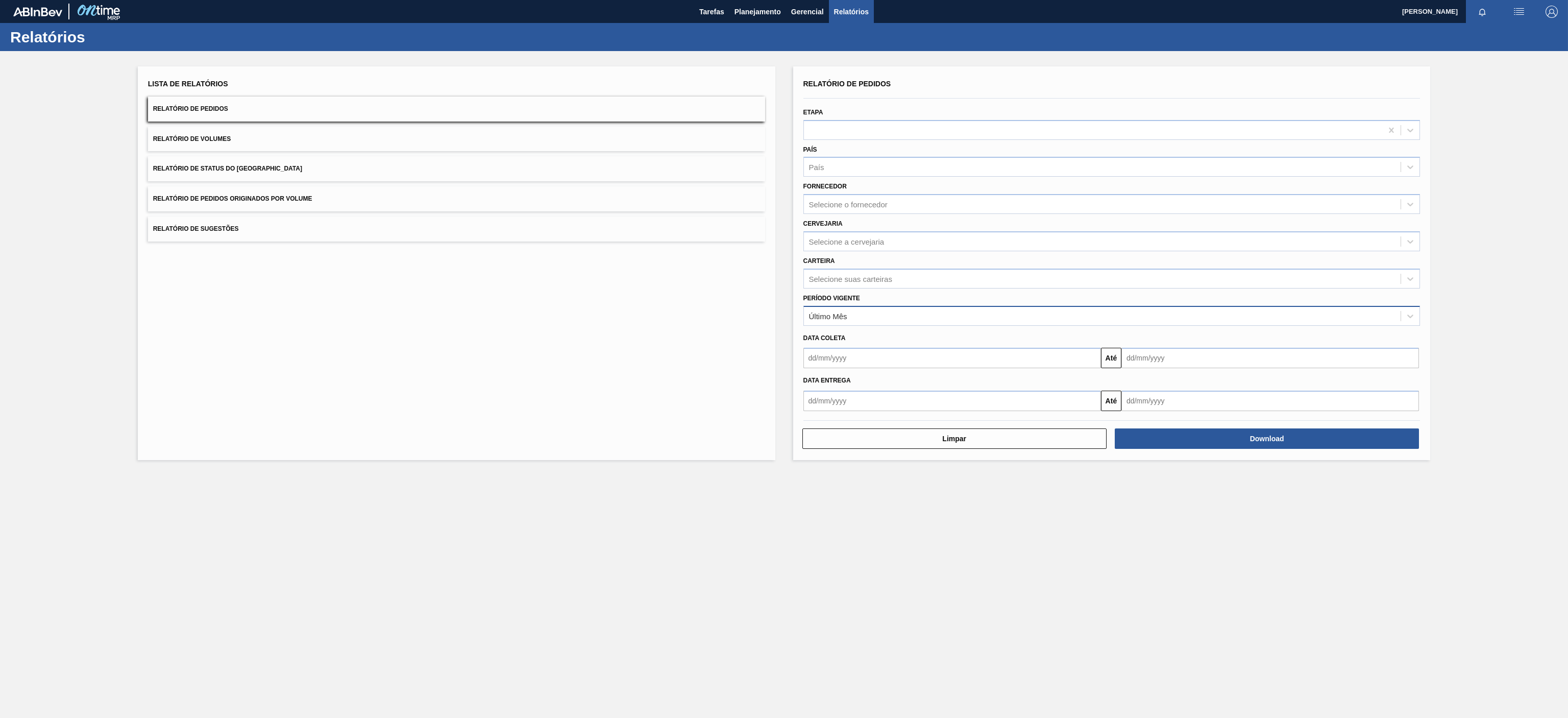
click at [874, 315] on div "Último Mês" at bounding box center [1102, 315] width 597 height 15
click at [924, 178] on div "Fornecedor Selecione o fornecedor" at bounding box center [1111, 196] width 625 height 38
click at [896, 242] on div "Selecione a cervejaria" at bounding box center [1102, 241] width 597 height 15
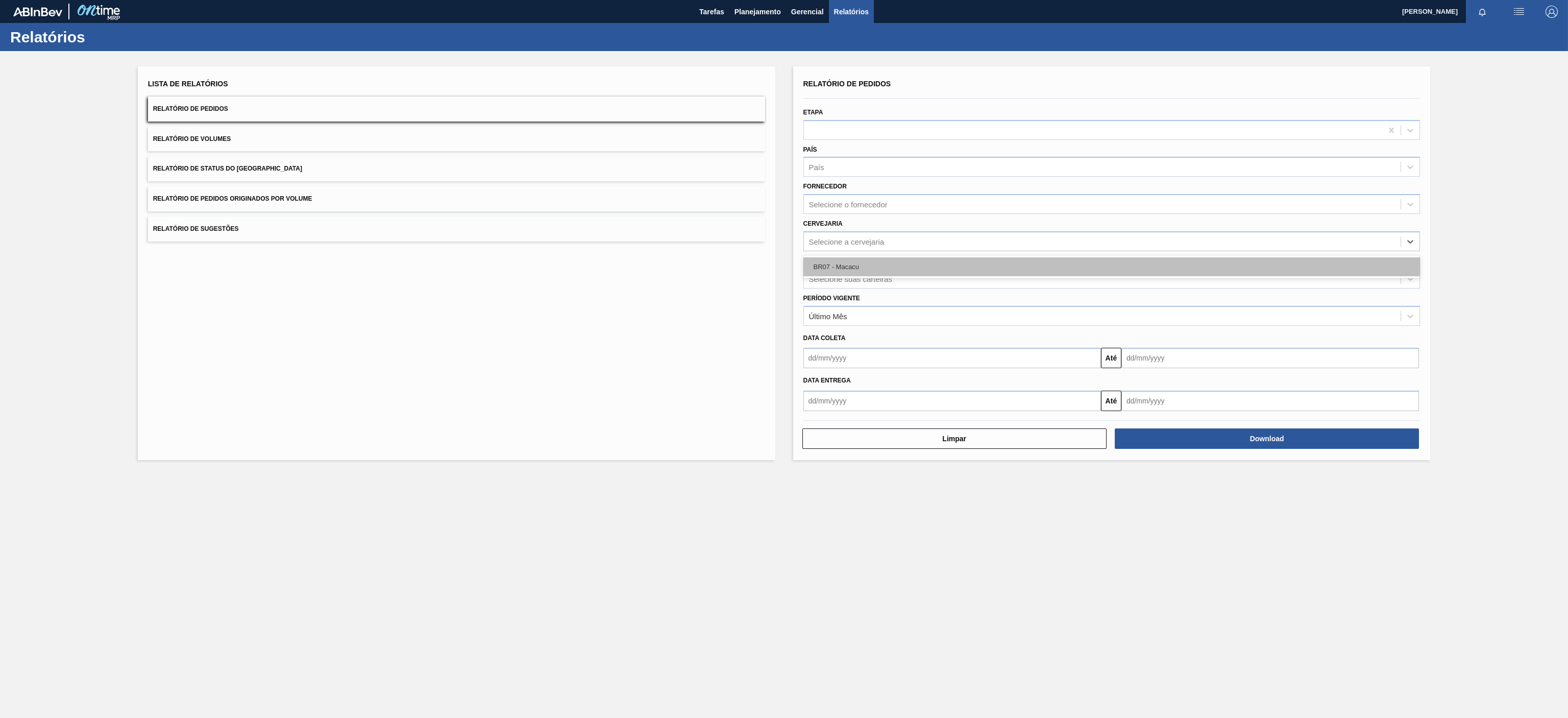
click at [892, 267] on div "BR07 - Macacu" at bounding box center [1111, 267] width 617 height 19
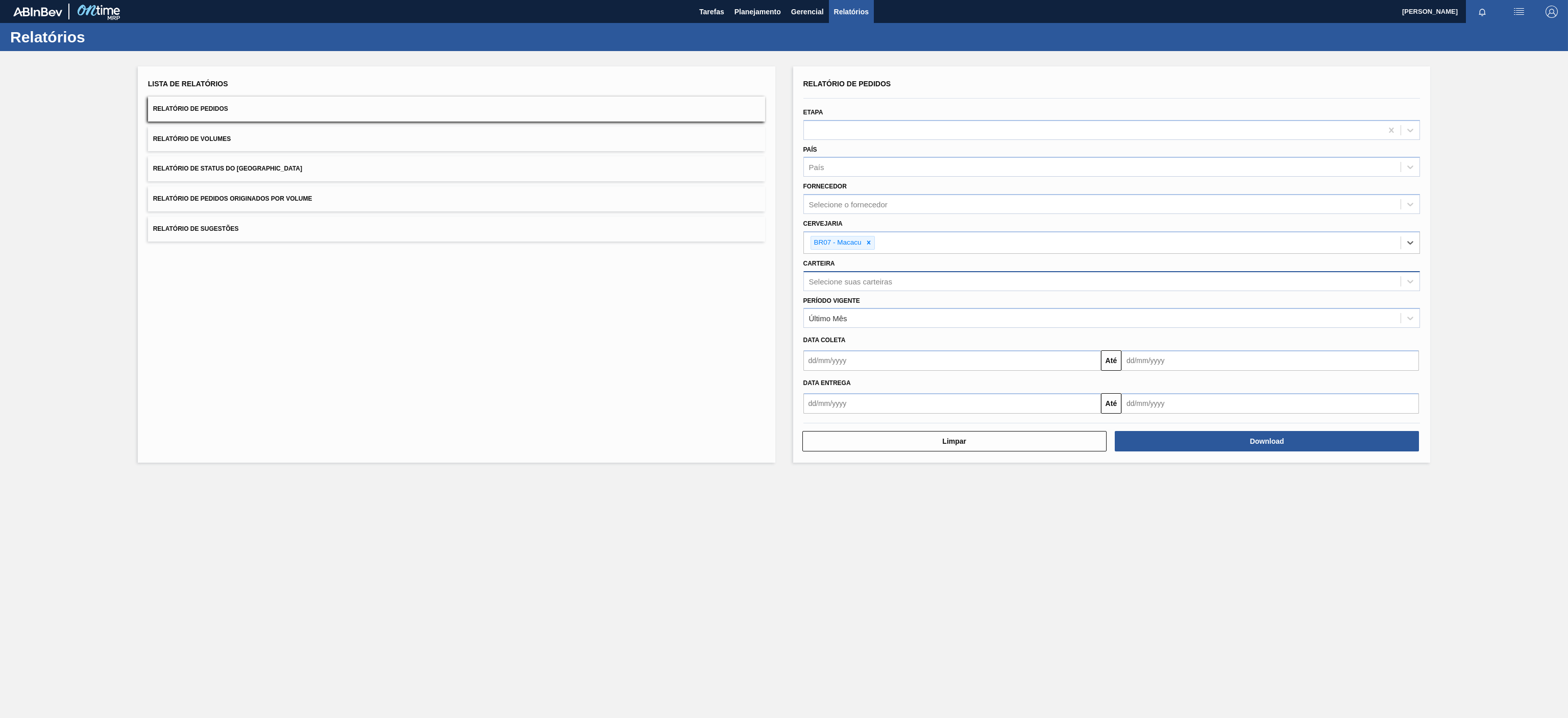
click at [898, 279] on div "Selecione suas carteiras" at bounding box center [1102, 281] width 597 height 15
type input "lata"
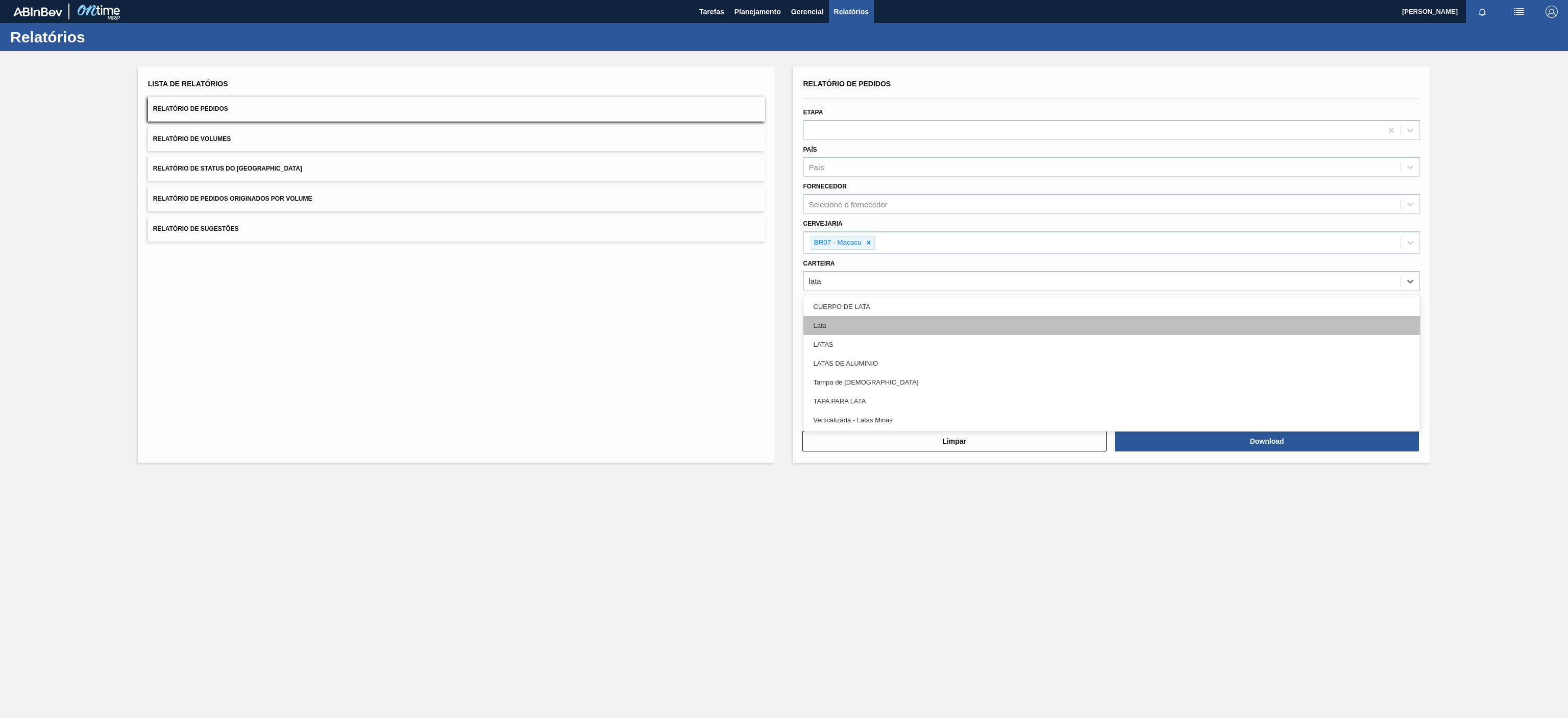
click at [843, 326] on div "Lata" at bounding box center [1111, 325] width 617 height 19
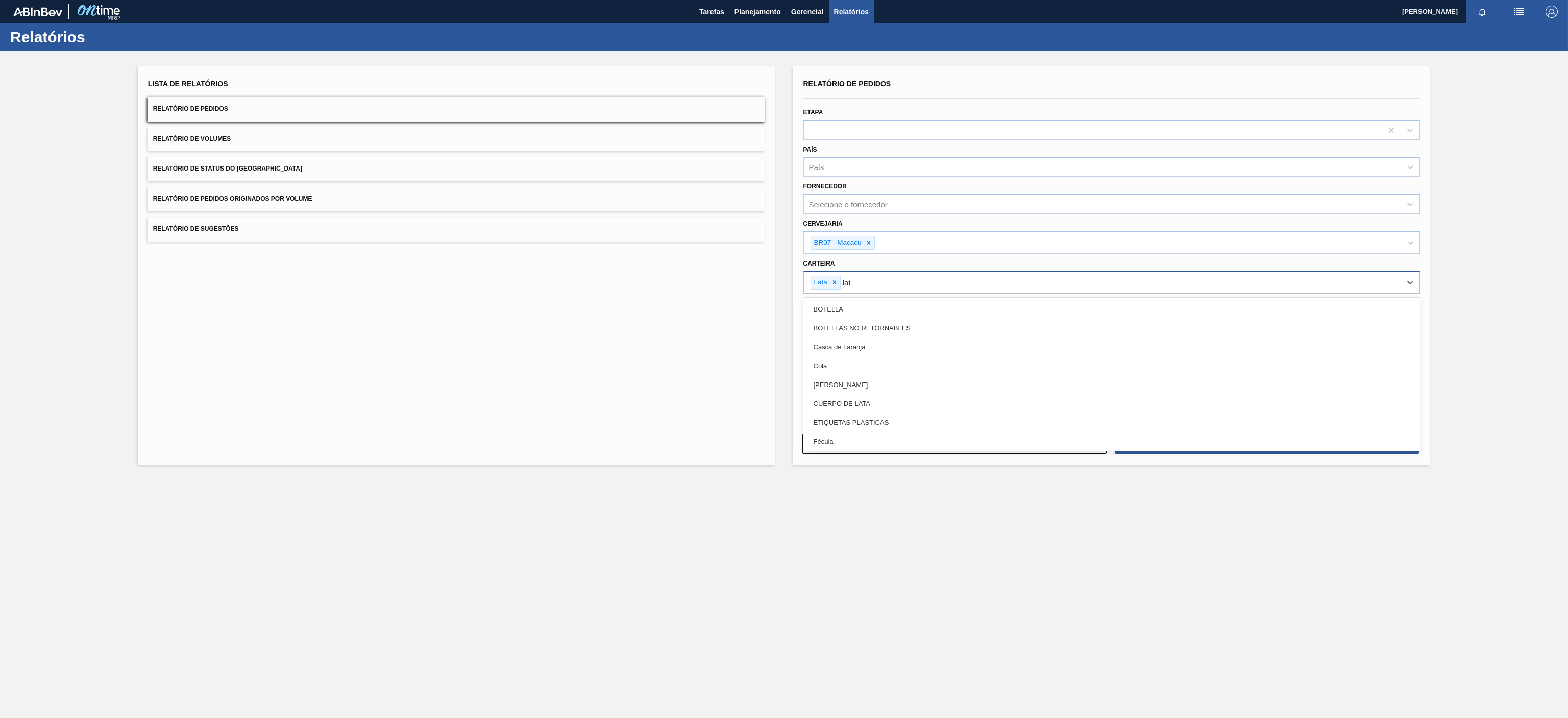
type input "lata"
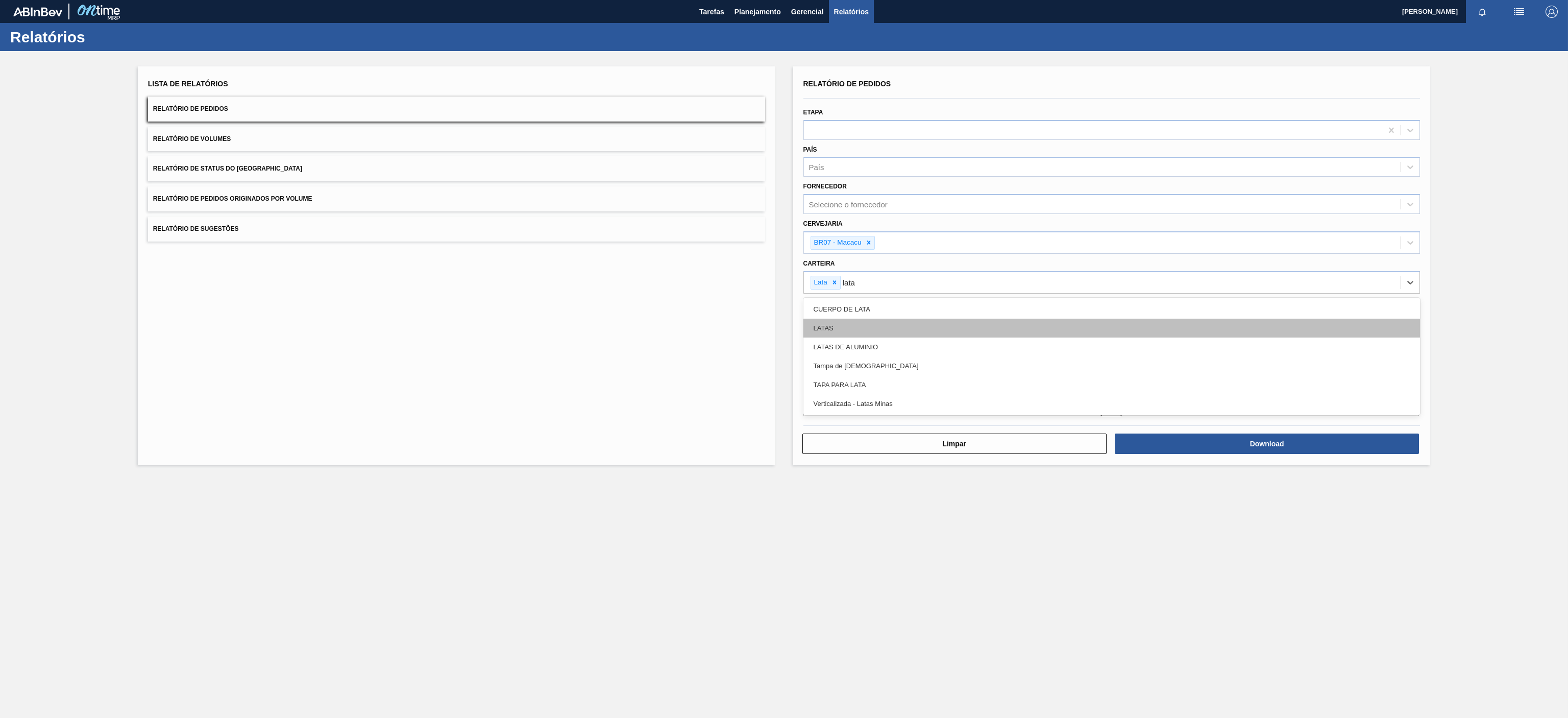
click at [866, 330] on div "LATAS" at bounding box center [1111, 328] width 617 height 19
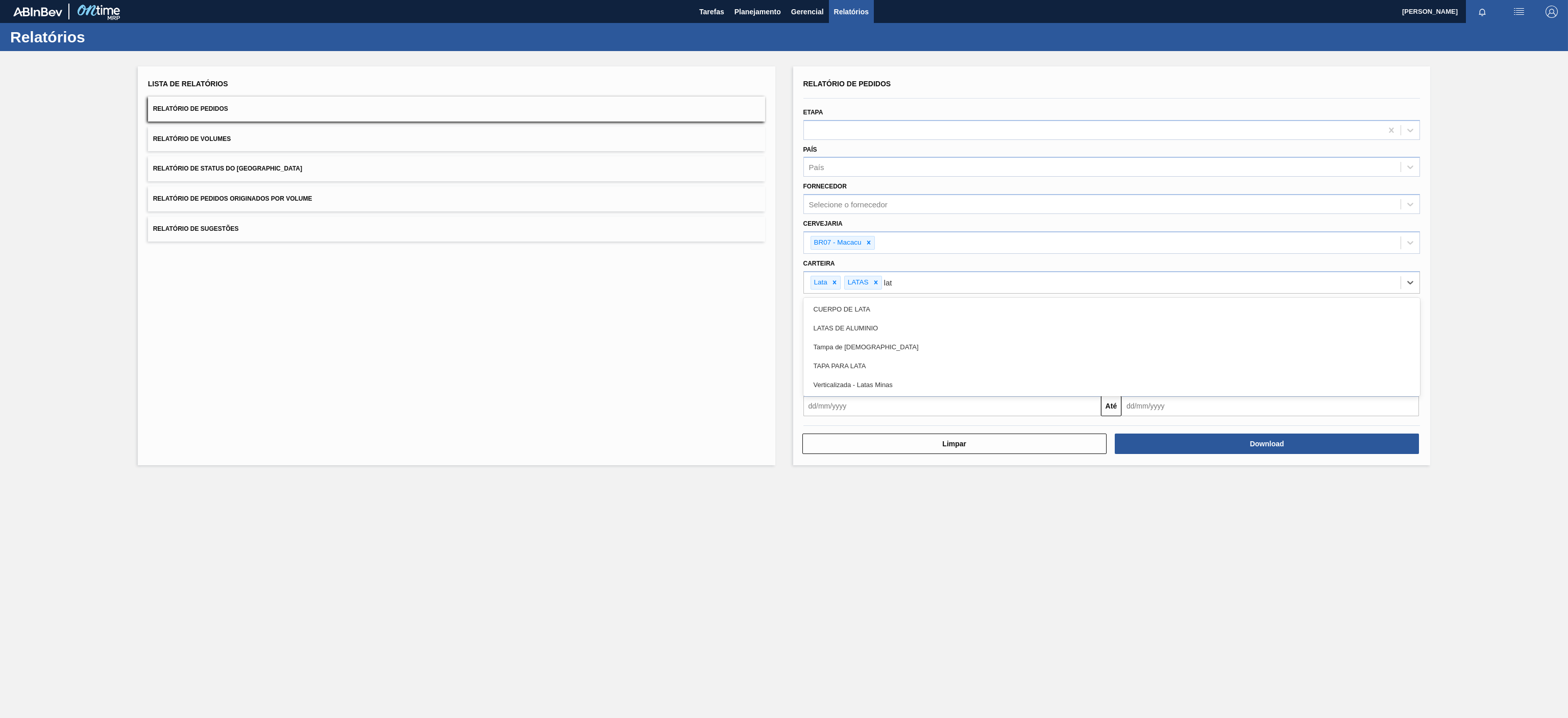
type input "lata"
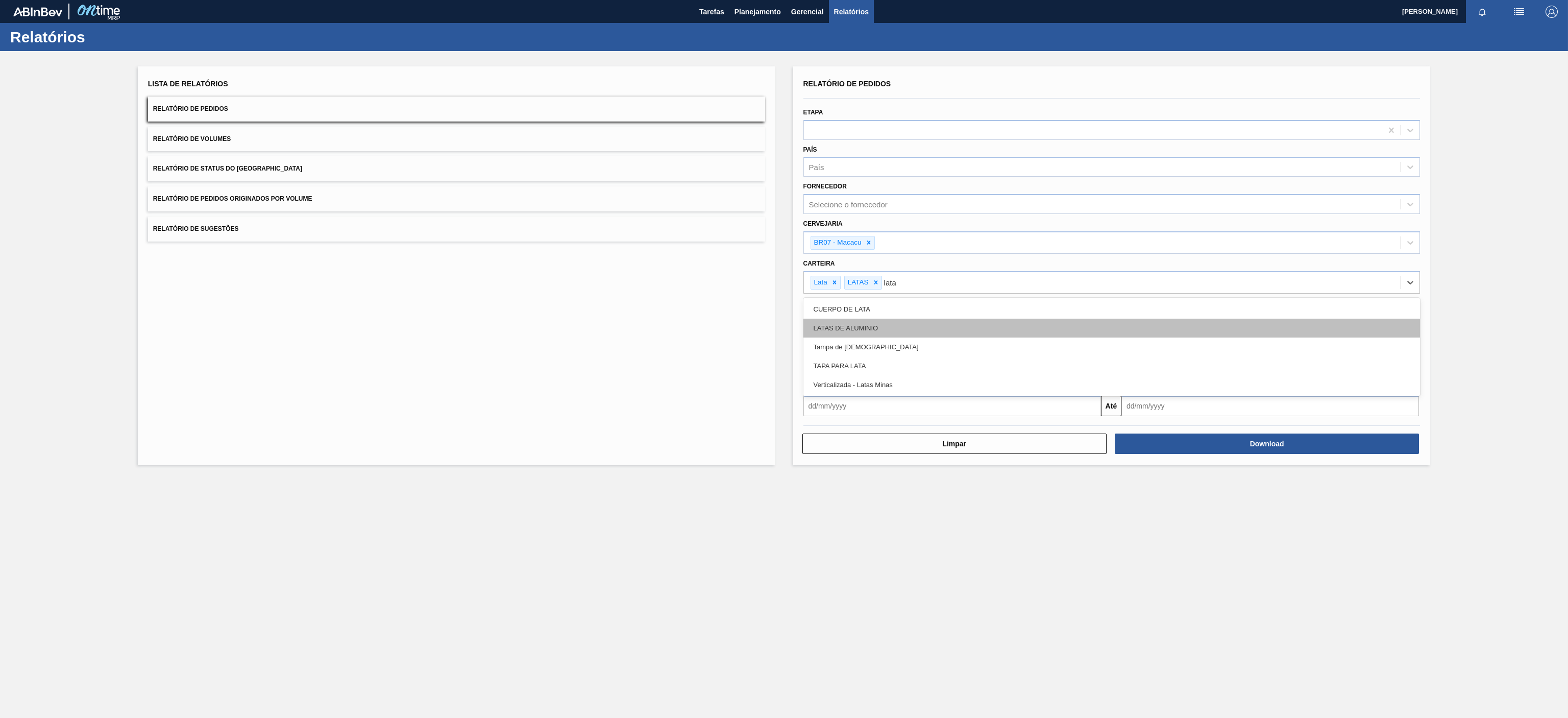
click at [860, 325] on div "LATAS DE ALUMINIO" at bounding box center [1111, 328] width 617 height 19
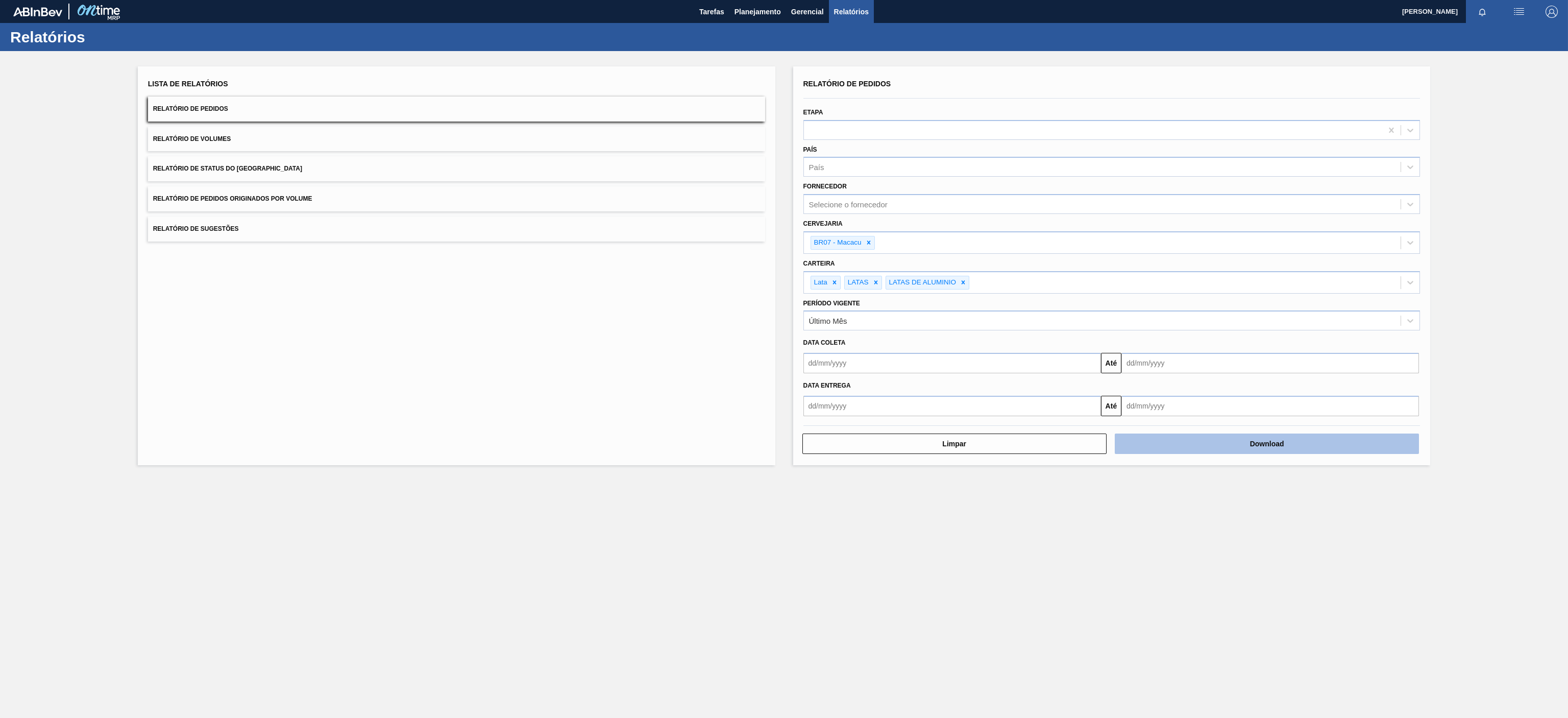
click at [1277, 447] on button "Download" at bounding box center [1266, 444] width 304 height 20
